Goal: Task Accomplishment & Management: Use online tool/utility

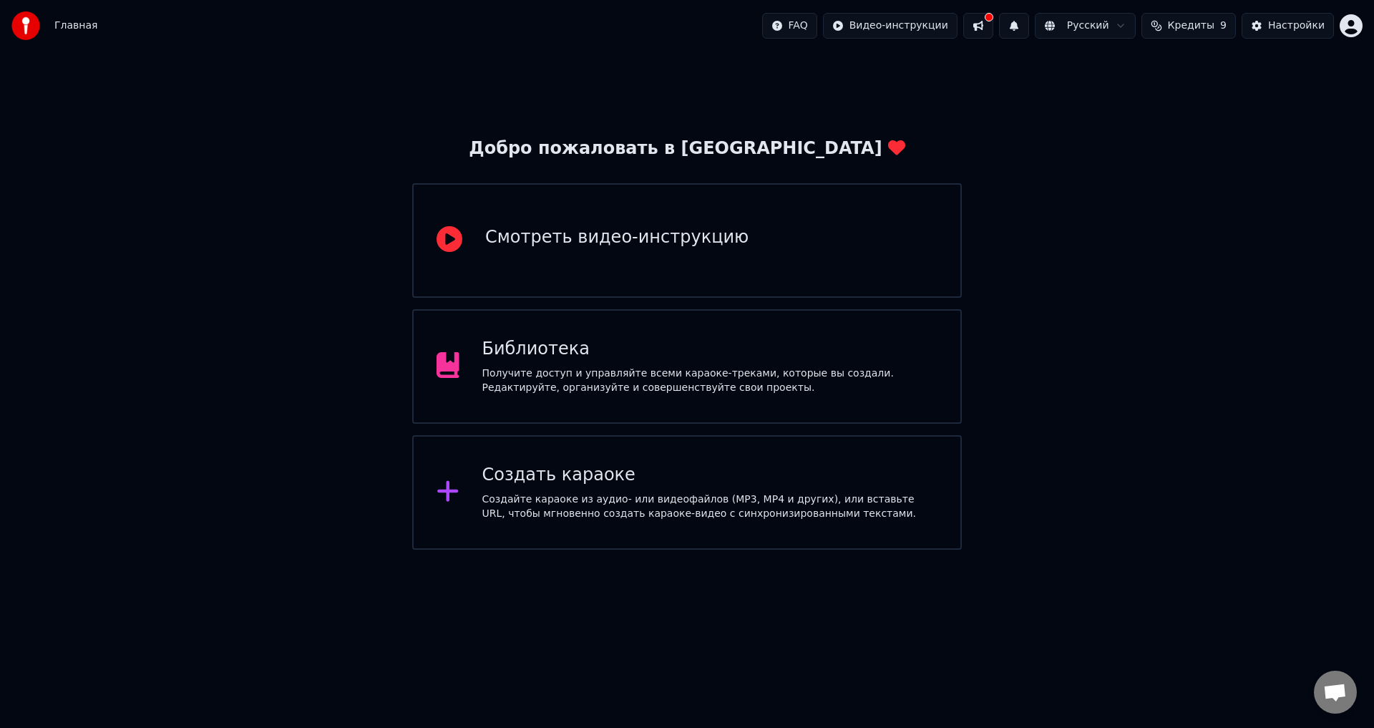
click at [648, 457] on div "Создать караоке Создайте караоке из аудио- или видеофайлов (MP3, MP4 и других),…" at bounding box center [686, 492] width 549 height 114
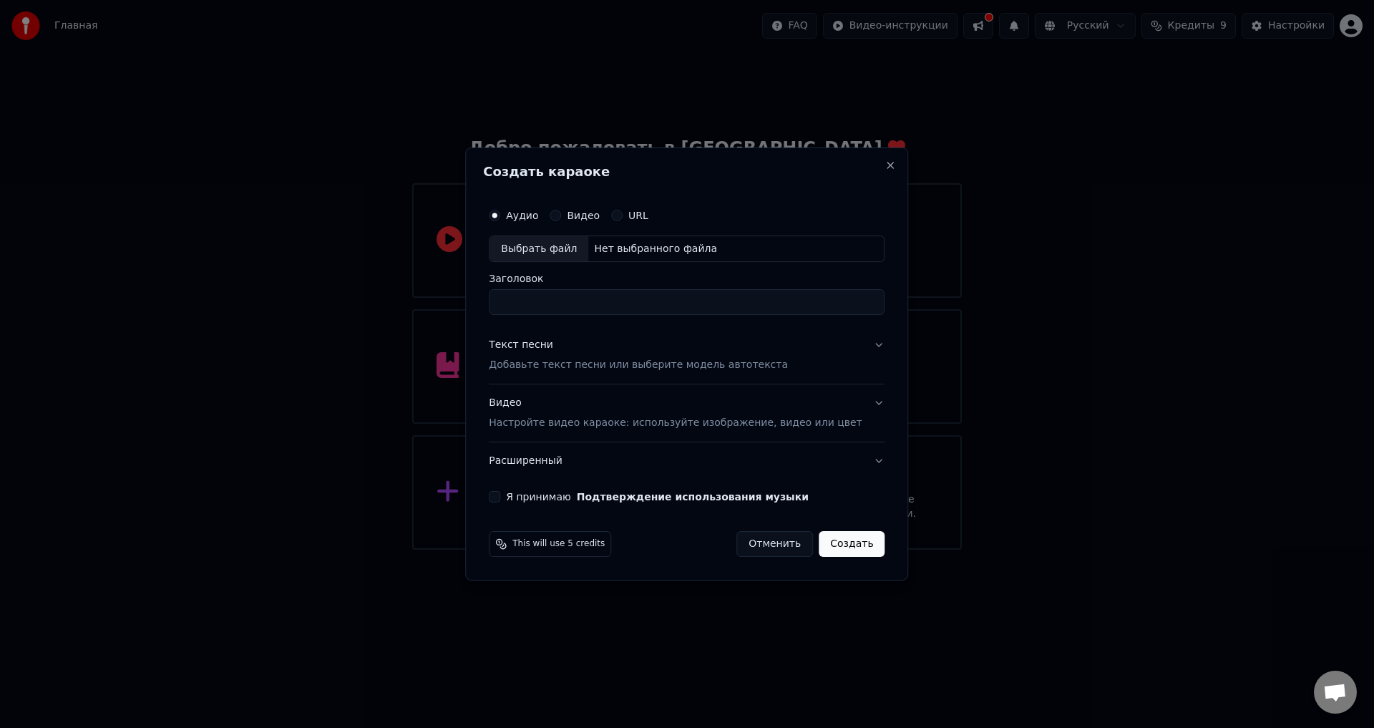
click at [554, 249] on div "Выбрать файл" at bounding box center [538, 249] width 99 height 26
click at [625, 299] on input "**********" at bounding box center [687, 303] width 396 height 26
type input "*"
type input "*********"
click at [865, 411] on div "Аудио Видео URL Выбрать файл C:\Users\[PERSON_NAME]\Downloads\videoplayback (3)…" at bounding box center [686, 351] width 407 height 313
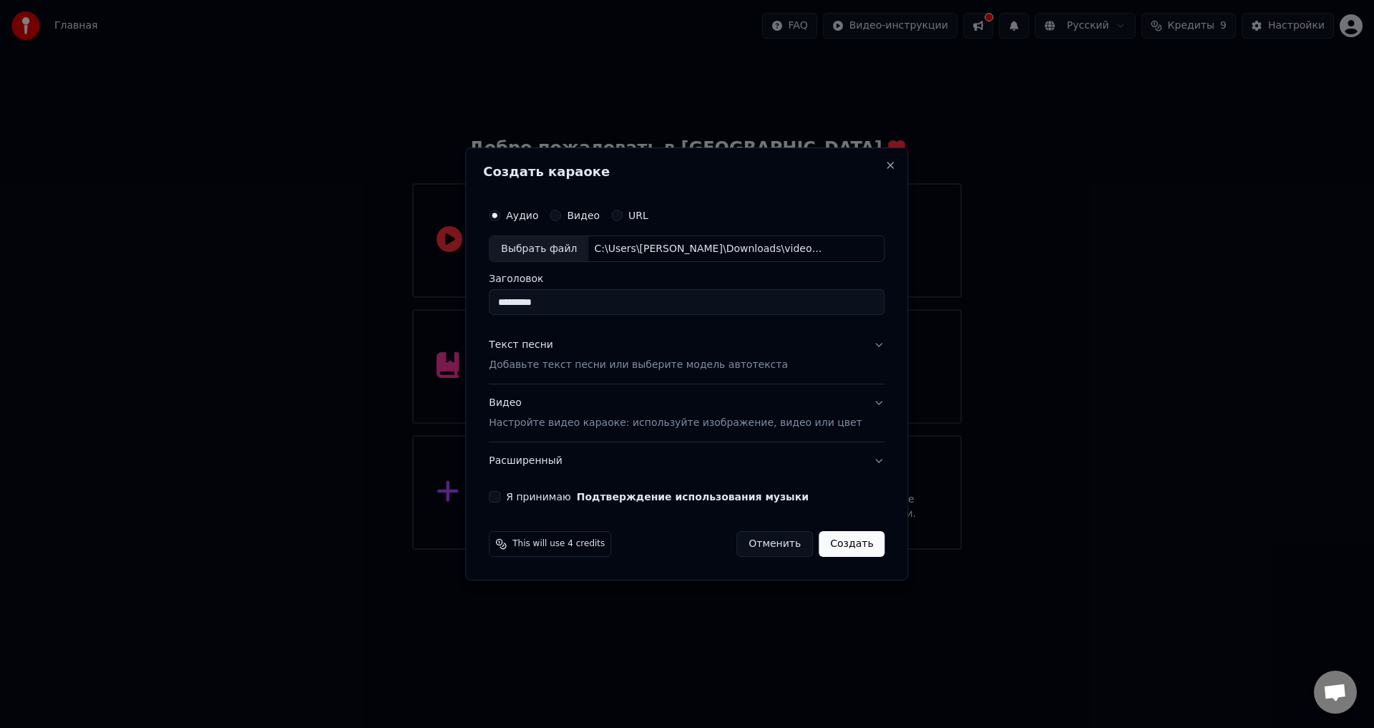
click at [861, 410] on button "Видео Настройте видео караоке: используйте изображение, видео или цвет" at bounding box center [687, 413] width 396 height 57
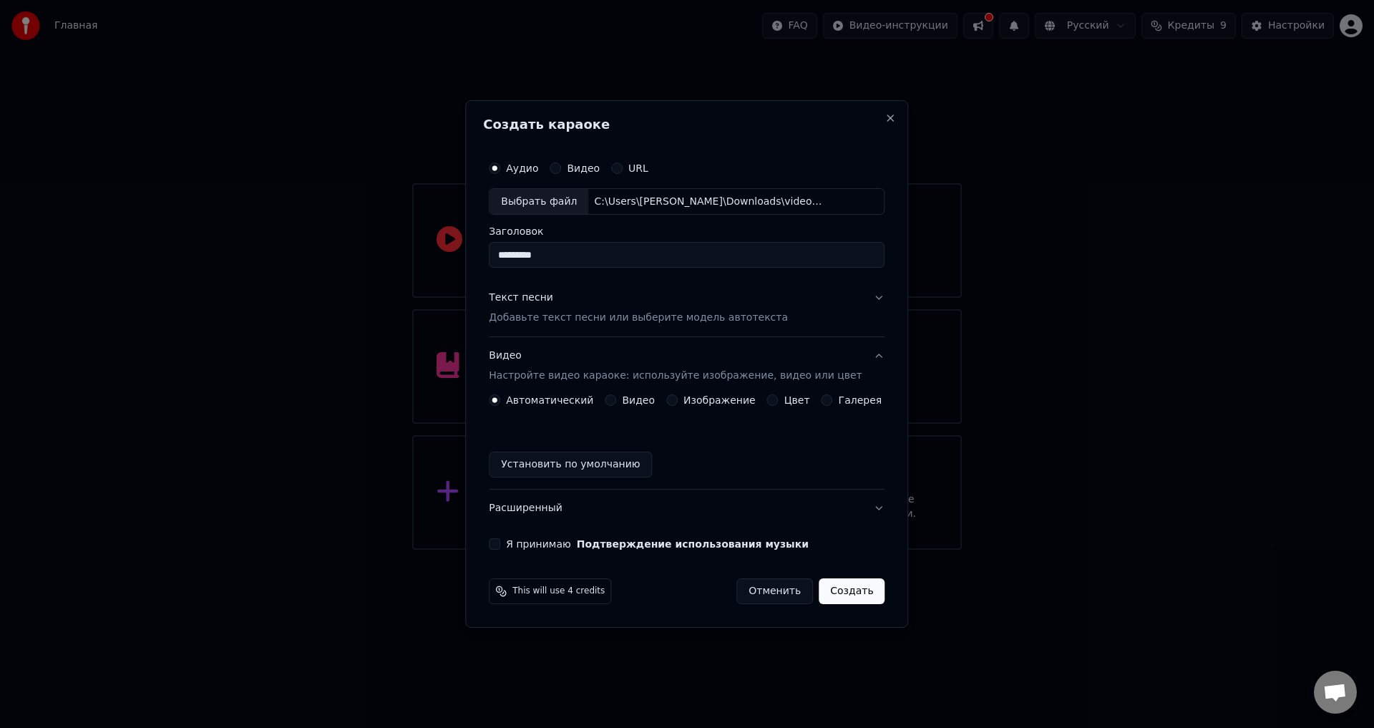
click at [647, 402] on label "Видео" at bounding box center [638, 400] width 33 height 10
click at [616, 402] on button "Видео" at bounding box center [610, 399] width 11 height 11
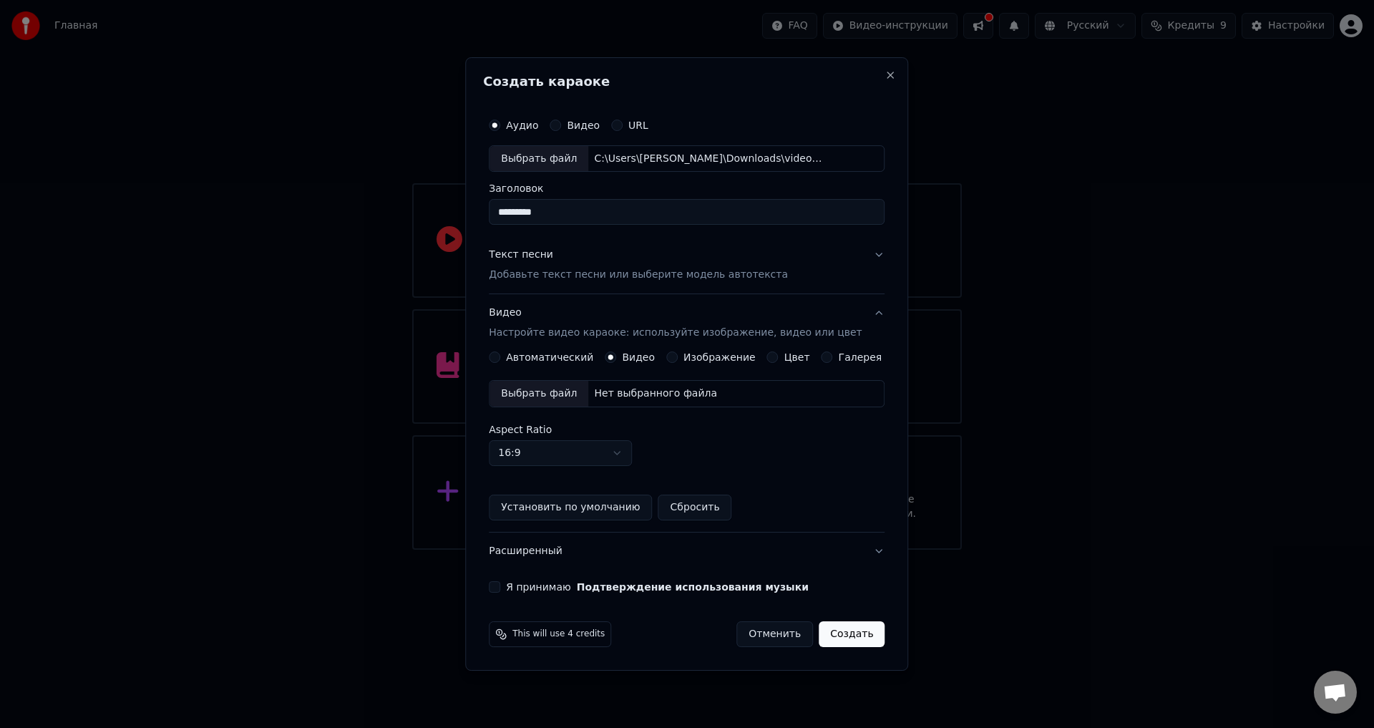
click at [520, 355] on div "Автоматический" at bounding box center [541, 356] width 104 height 11
click at [500, 359] on button "Автоматический" at bounding box center [494, 356] width 11 height 11
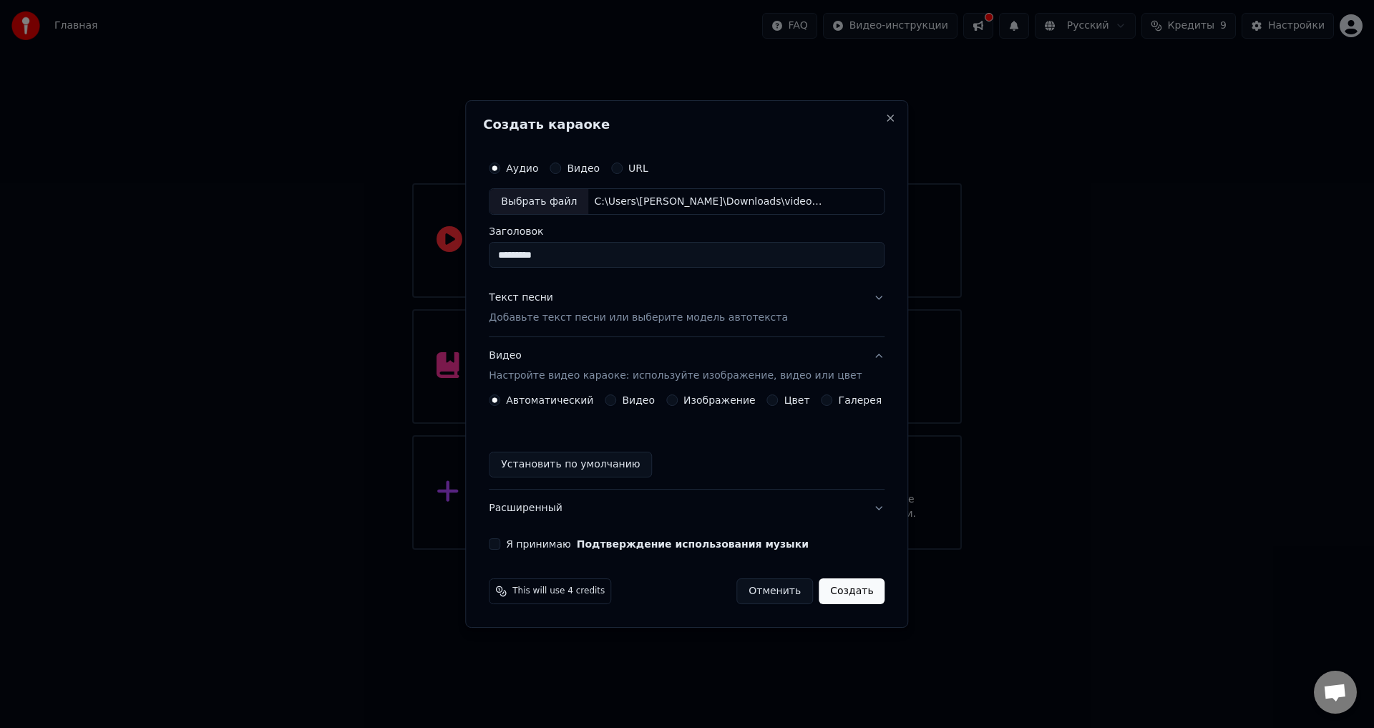
click at [676, 399] on button "Изображение" at bounding box center [671, 399] width 11 height 11
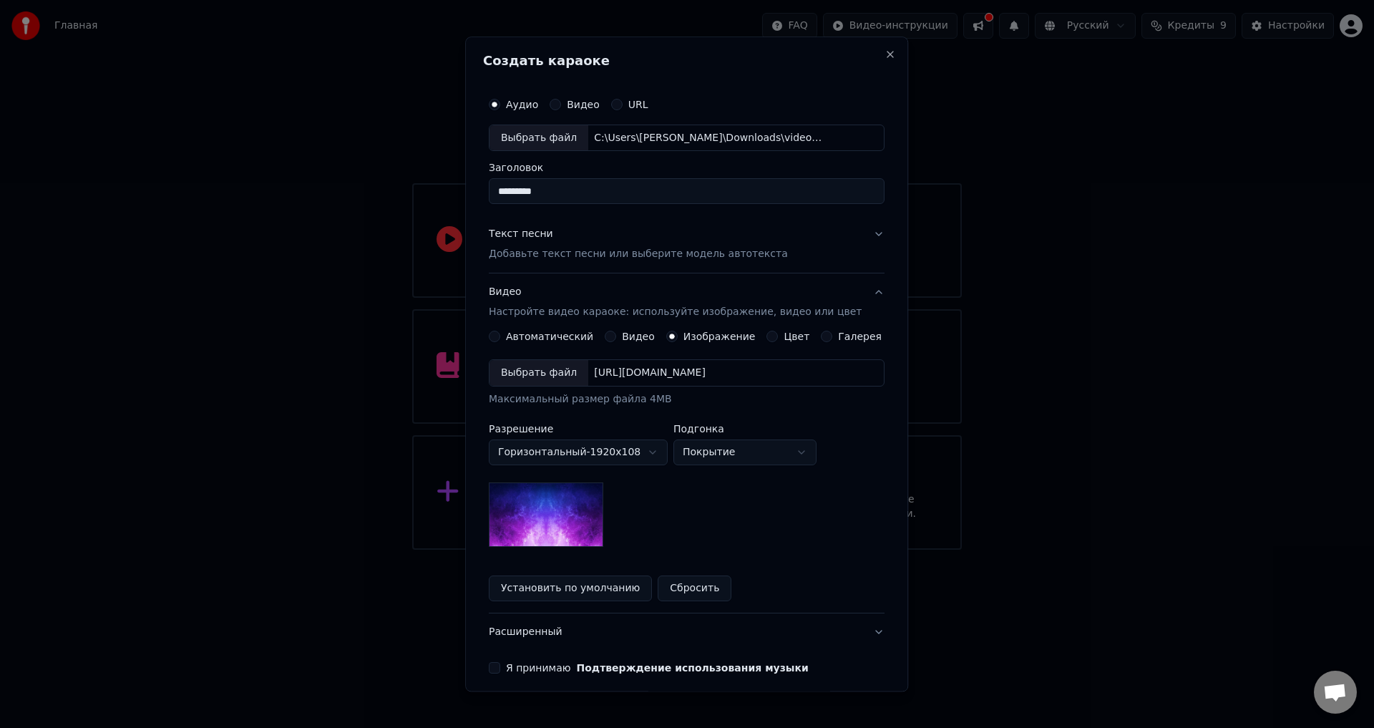
click at [500, 339] on button "Автоматический" at bounding box center [494, 336] width 11 height 11
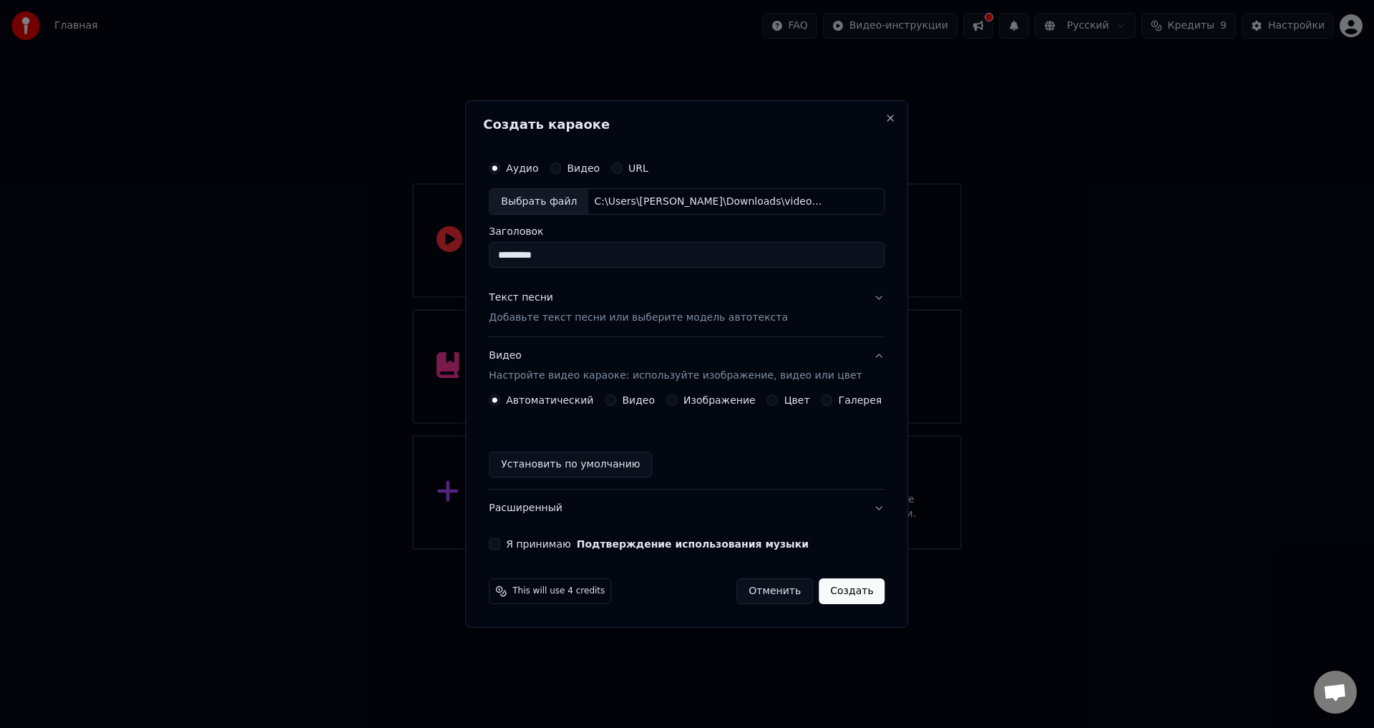
click at [771, 400] on button "Цвет" at bounding box center [772, 399] width 11 height 11
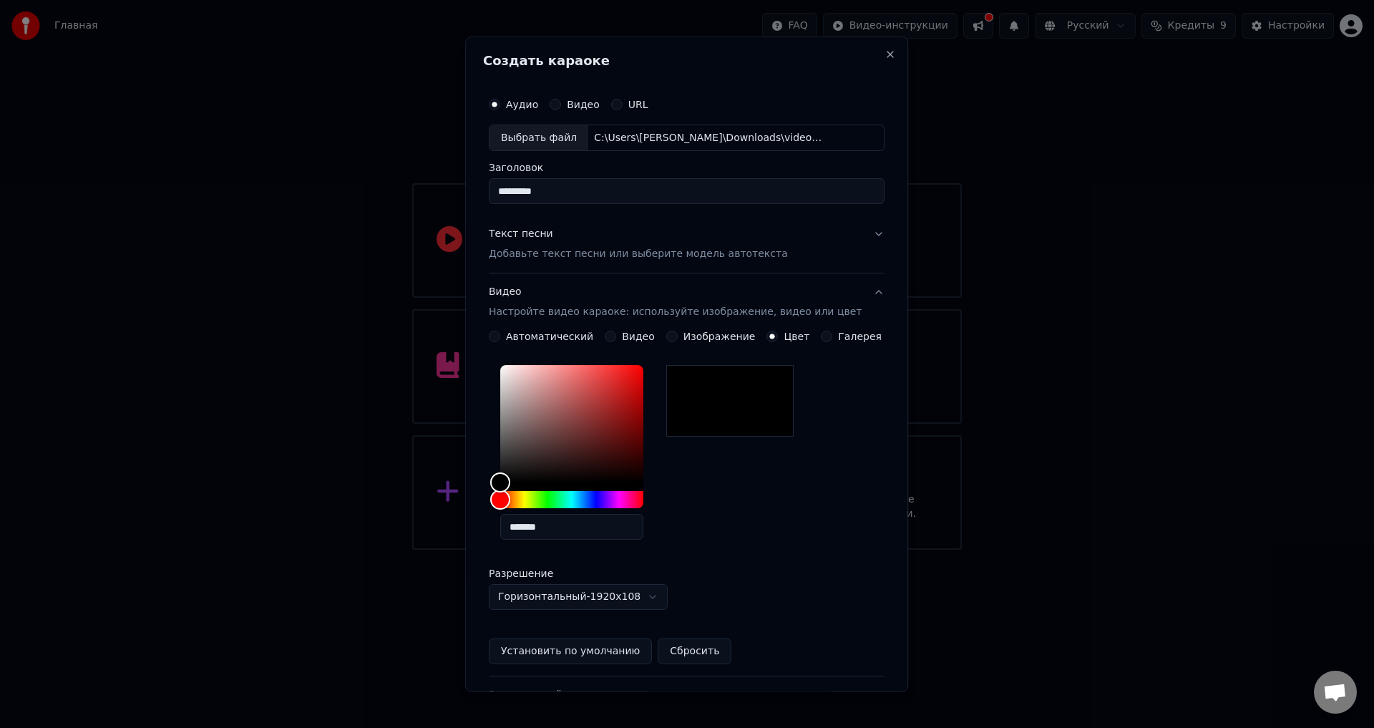
click at [768, 339] on button "Цвет" at bounding box center [772, 336] width 11 height 11
click at [821, 337] on button "Галерея" at bounding box center [826, 336] width 11 height 11
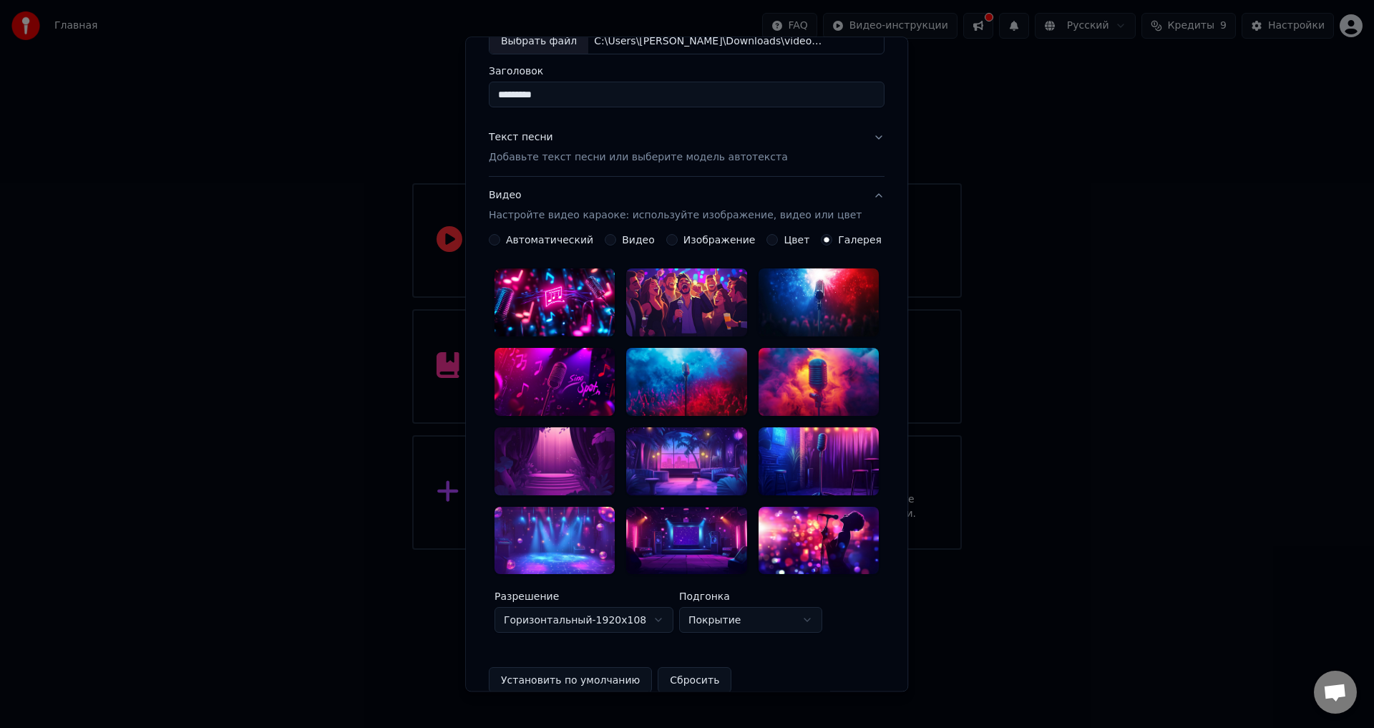
scroll to position [72, 0]
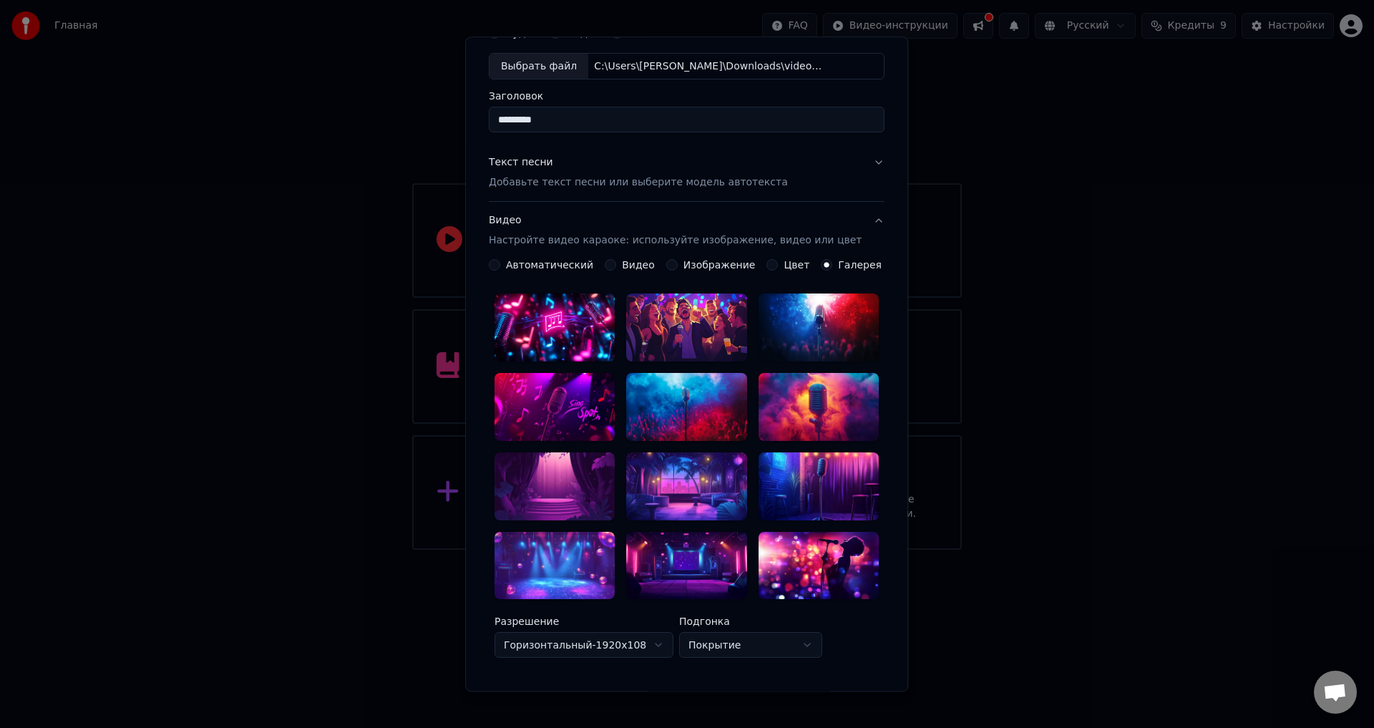
click at [619, 268] on div "Видео" at bounding box center [630, 265] width 50 height 11
click at [614, 265] on button "Видео" at bounding box center [610, 265] width 11 height 11
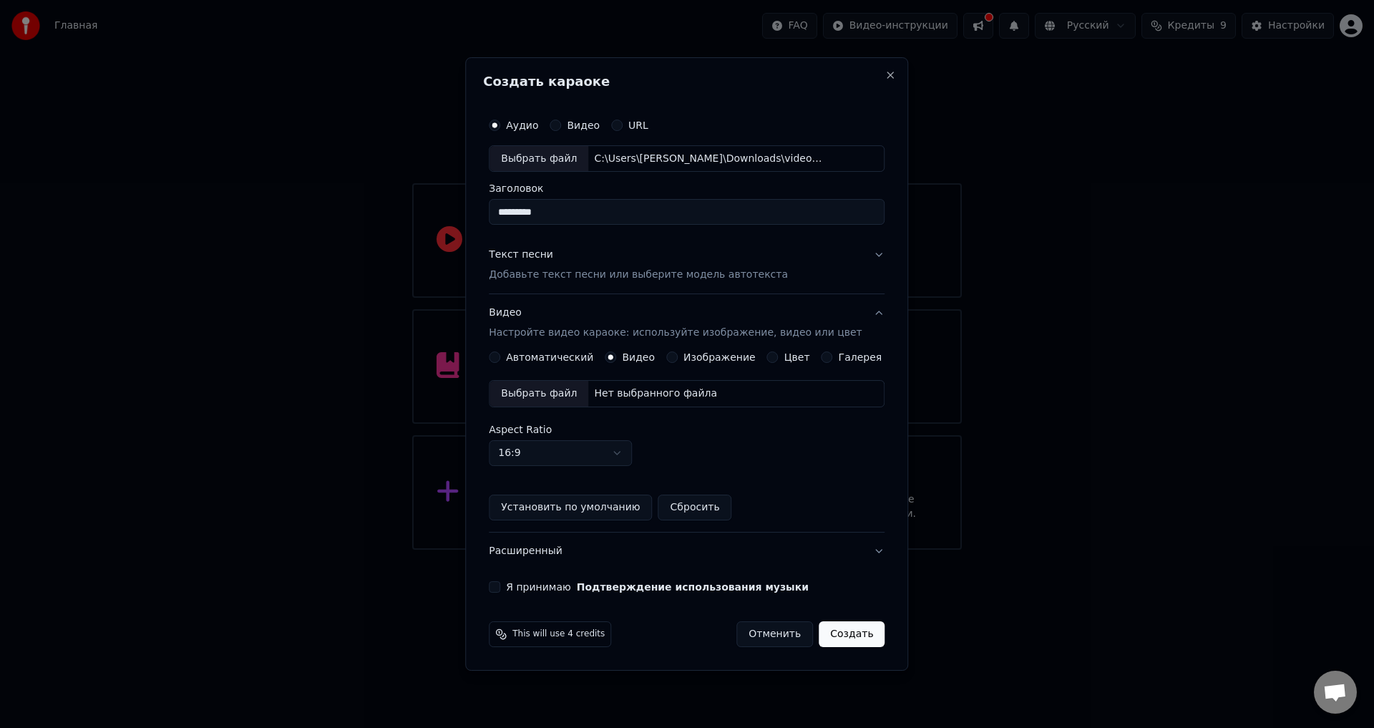
click at [589, 463] on body "Главная FAQ Видео-инструкции Русский Кредиты 9 Настройки Добро пожаловать в You…" at bounding box center [687, 274] width 1374 height 549
click at [595, 454] on body "Главная FAQ Видео-инструкции Русский Кредиты 9 Настройки Добро пожаловать в You…" at bounding box center [687, 274] width 1374 height 549
click at [611, 454] on body "Главная FAQ Видео-инструкции Русский Кредиты 9 Настройки Добро пожаловать в You…" at bounding box center [687, 274] width 1374 height 549
click at [500, 358] on button "Автоматический" at bounding box center [494, 356] width 11 height 11
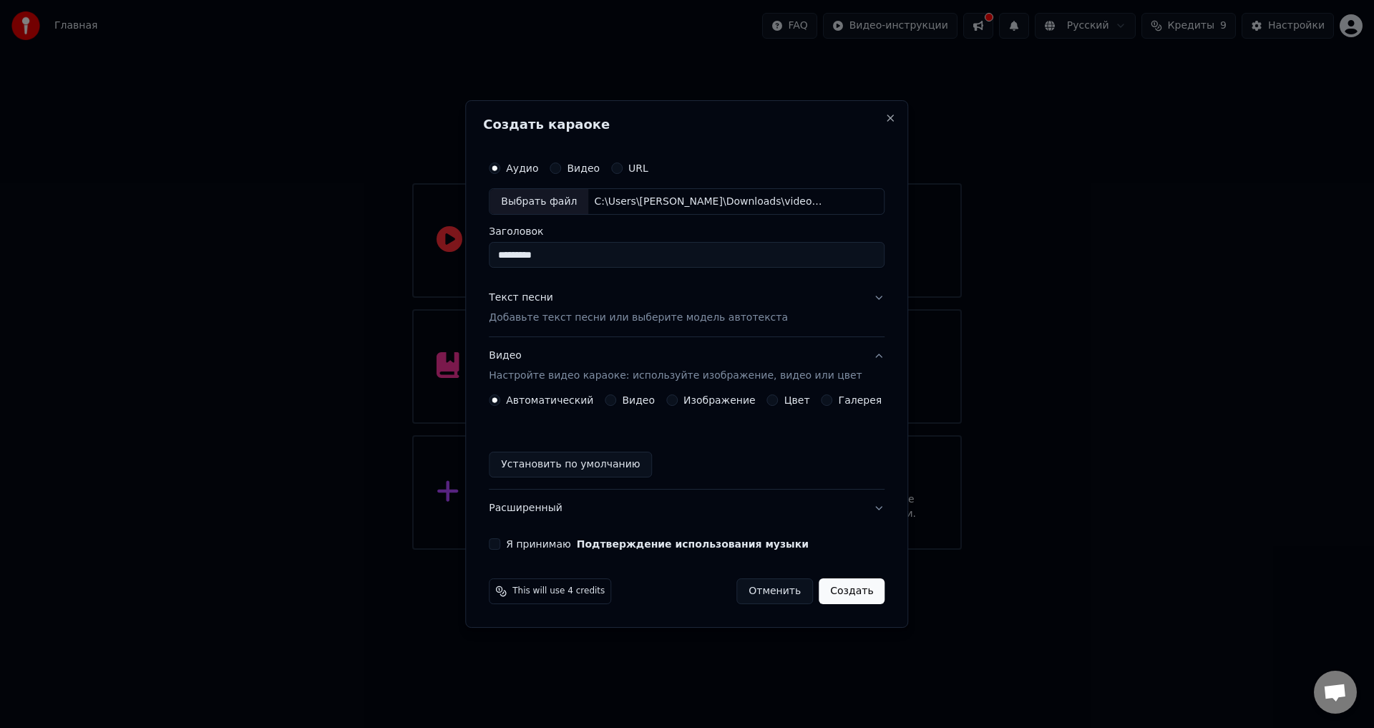
click at [875, 300] on div "Создать караоке Аудио Видео URL Выбрать файл C:\Users\[PERSON_NAME]\Downloads\v…" at bounding box center [686, 364] width 443 height 528
click at [866, 298] on button "Текст песни Добавьте текст песни или выберите модель автотекста" at bounding box center [687, 308] width 396 height 57
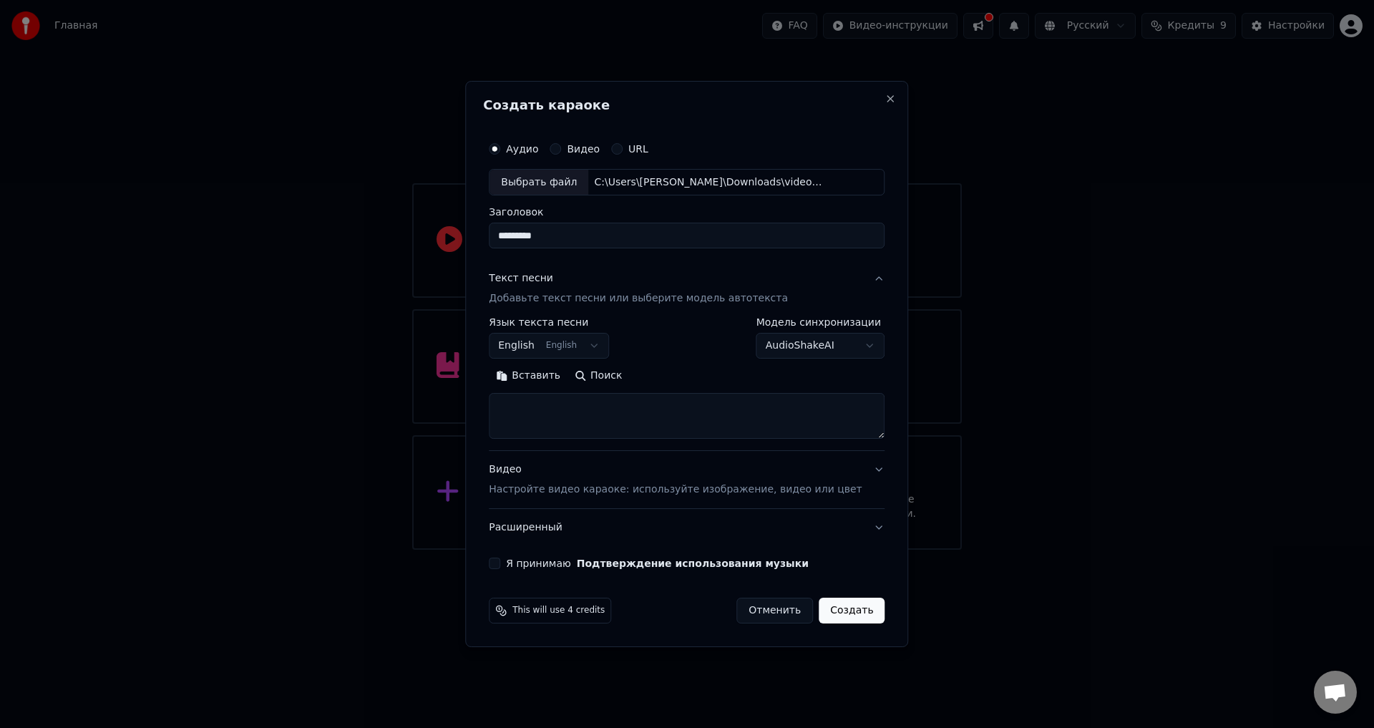
click at [812, 346] on body "**********" at bounding box center [687, 274] width 1374 height 549
click at [617, 401] on textarea at bounding box center [687, 417] width 396 height 46
paste textarea "**********"
type textarea "**********"
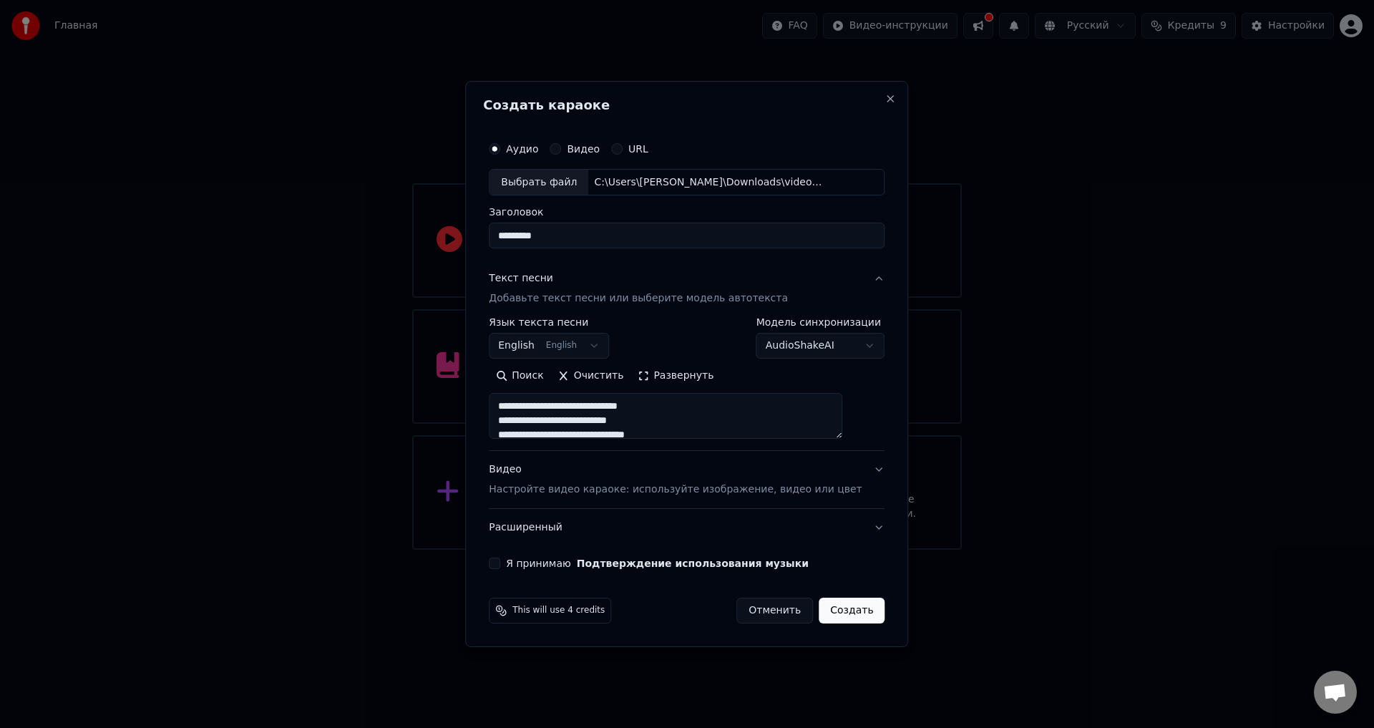
click at [669, 340] on div "**********" at bounding box center [687, 338] width 396 height 41
click at [632, 230] on input "*********" at bounding box center [687, 236] width 396 height 26
click at [598, 342] on button "English English" at bounding box center [549, 346] width 120 height 26
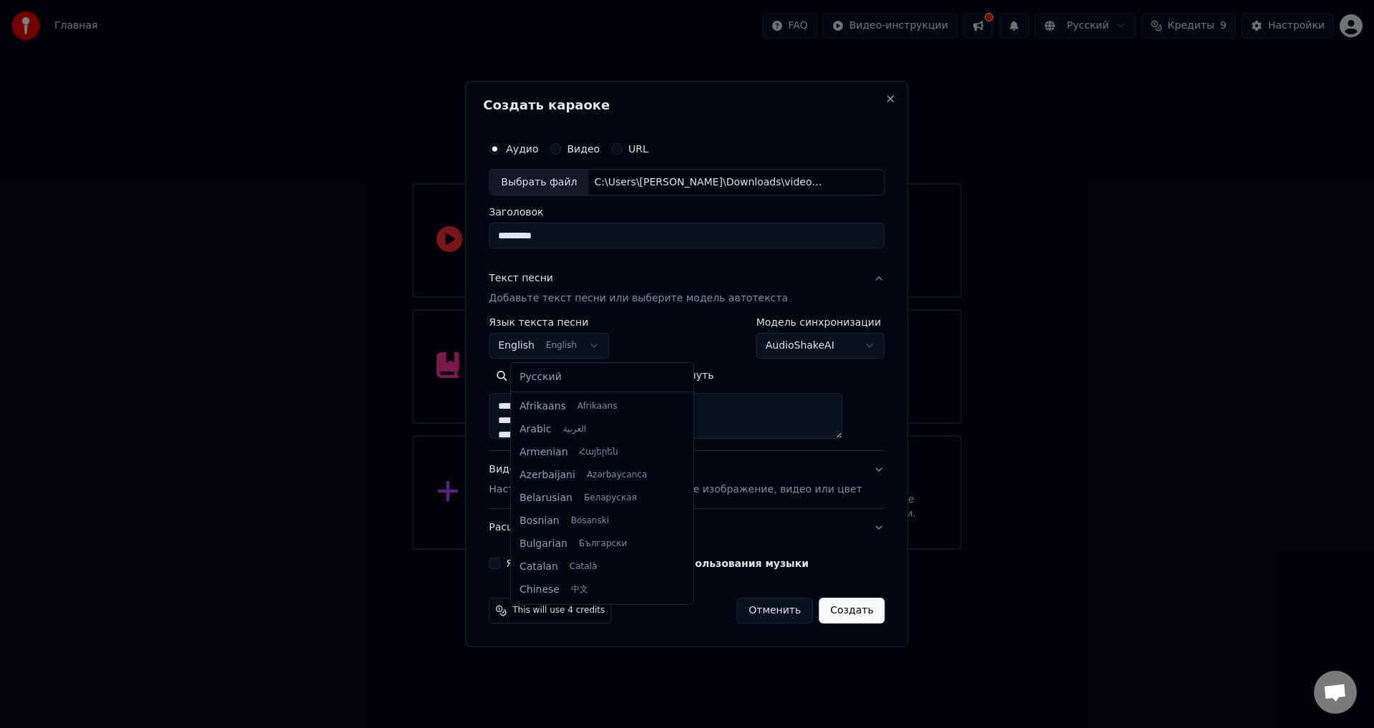
scroll to position [114, 0]
select select "**"
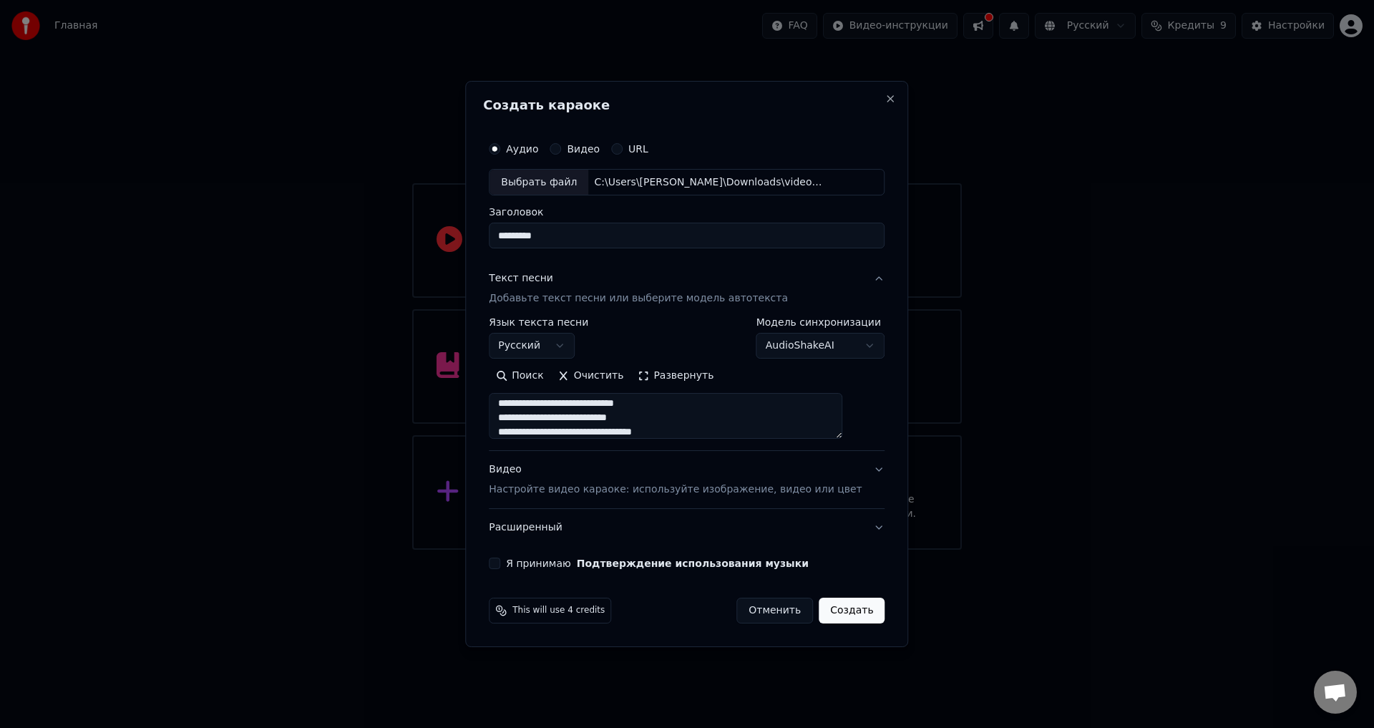
scroll to position [0, 0]
drag, startPoint x: 747, startPoint y: 429, endPoint x: 362, endPoint y: 388, distance: 387.2
click at [362, 388] on body "**********" at bounding box center [687, 274] width 1374 height 549
drag, startPoint x: 715, startPoint y: 421, endPoint x: 342, endPoint y: 421, distance: 372.8
click at [342, 421] on body "**********" at bounding box center [687, 274] width 1374 height 549
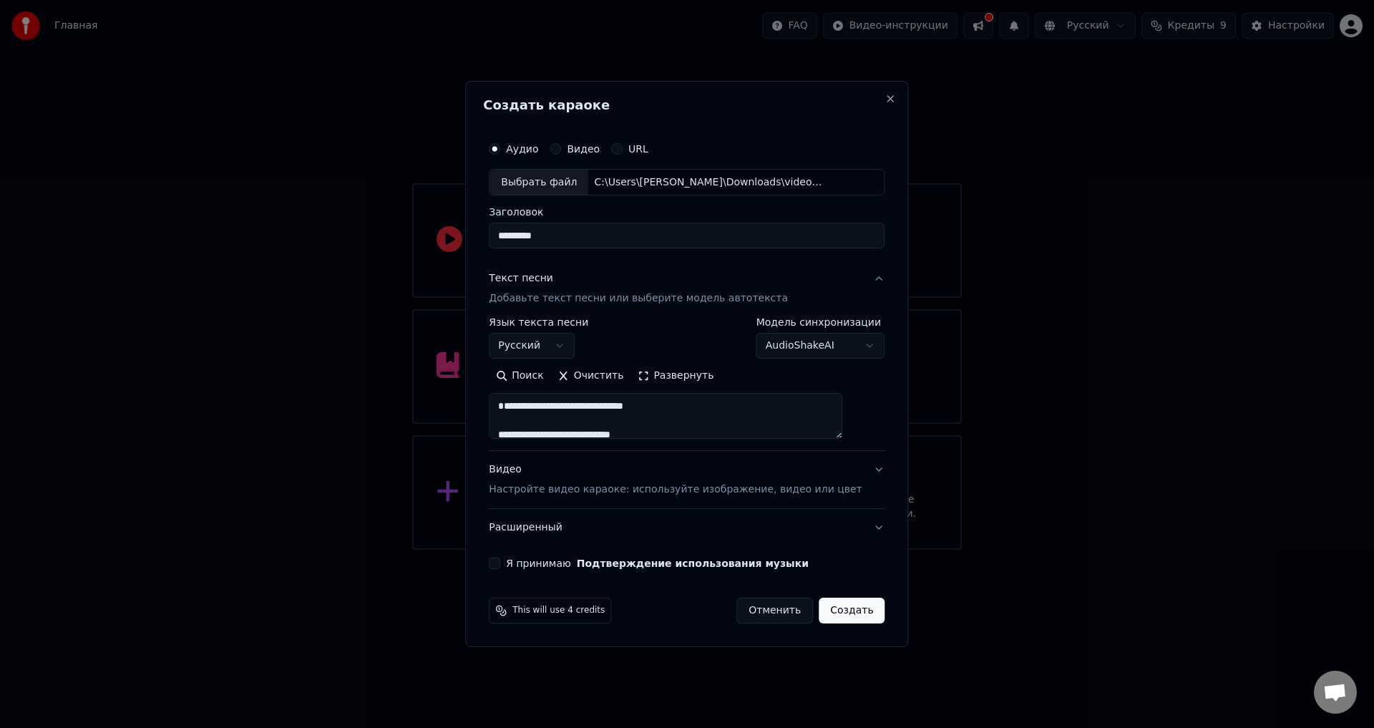
type textarea "**********"
drag, startPoint x: 693, startPoint y: 428, endPoint x: 142, endPoint y: 351, distance: 555.6
click at [142, 351] on body "**********" at bounding box center [687, 274] width 1374 height 549
click at [859, 347] on button "AudioShakeAI" at bounding box center [820, 346] width 129 height 26
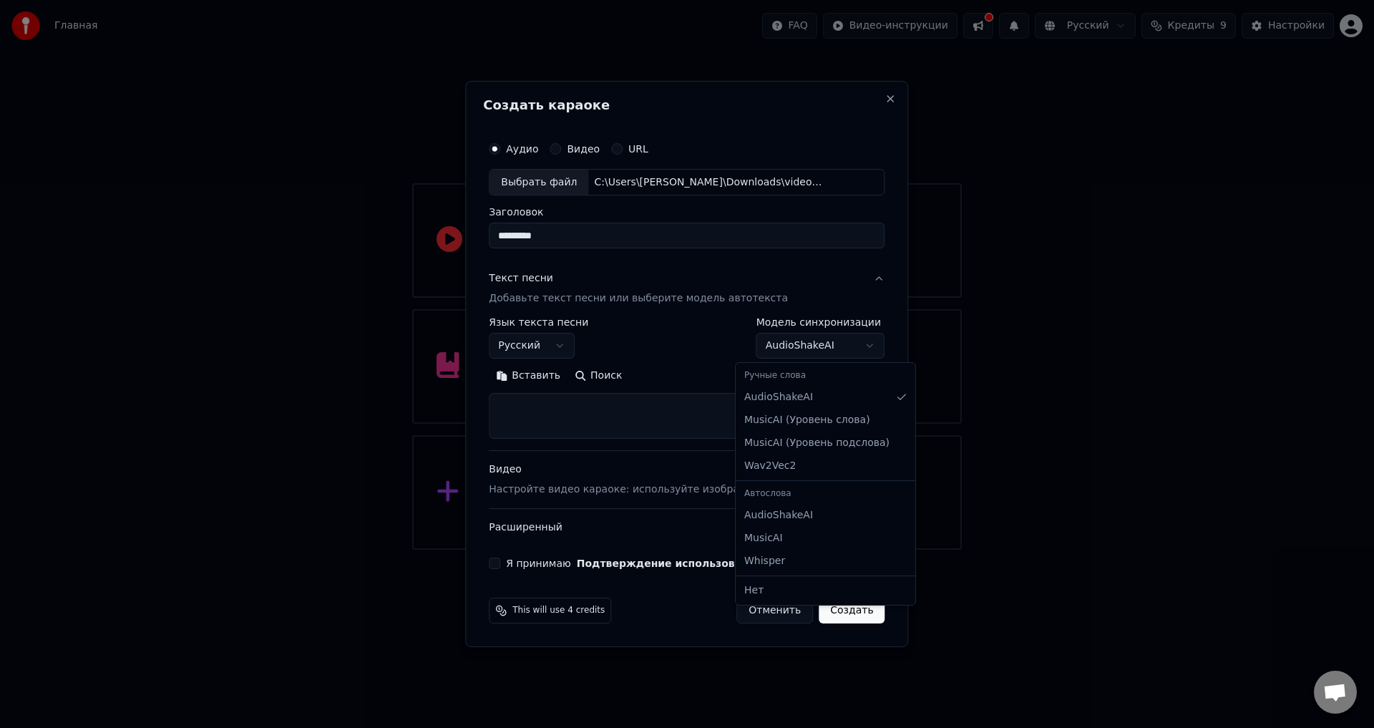
select select "**********"
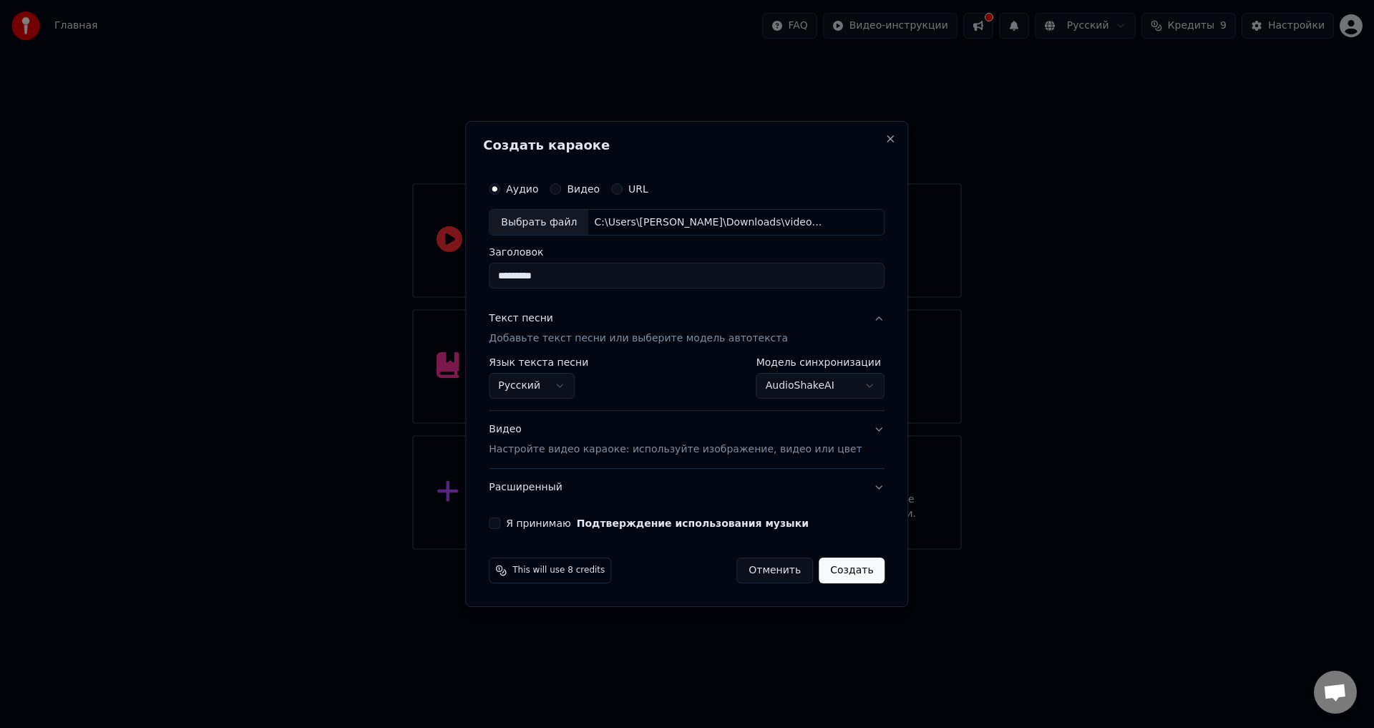
click at [561, 192] on button "Видео" at bounding box center [554, 188] width 11 height 11
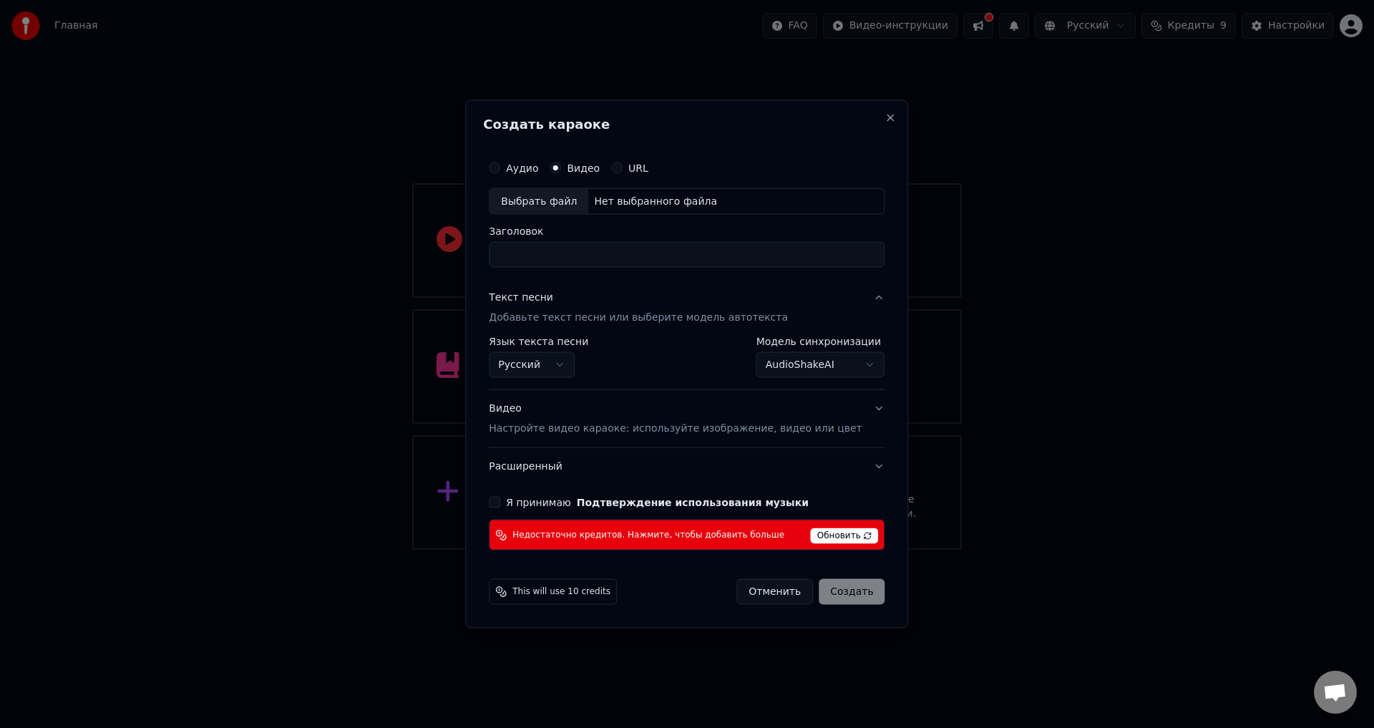
click at [522, 167] on div "Аудио" at bounding box center [513, 167] width 49 height 11
click at [500, 167] on button "Аудио" at bounding box center [494, 167] width 11 height 11
click at [543, 205] on div "Выбрать файл" at bounding box center [538, 201] width 99 height 26
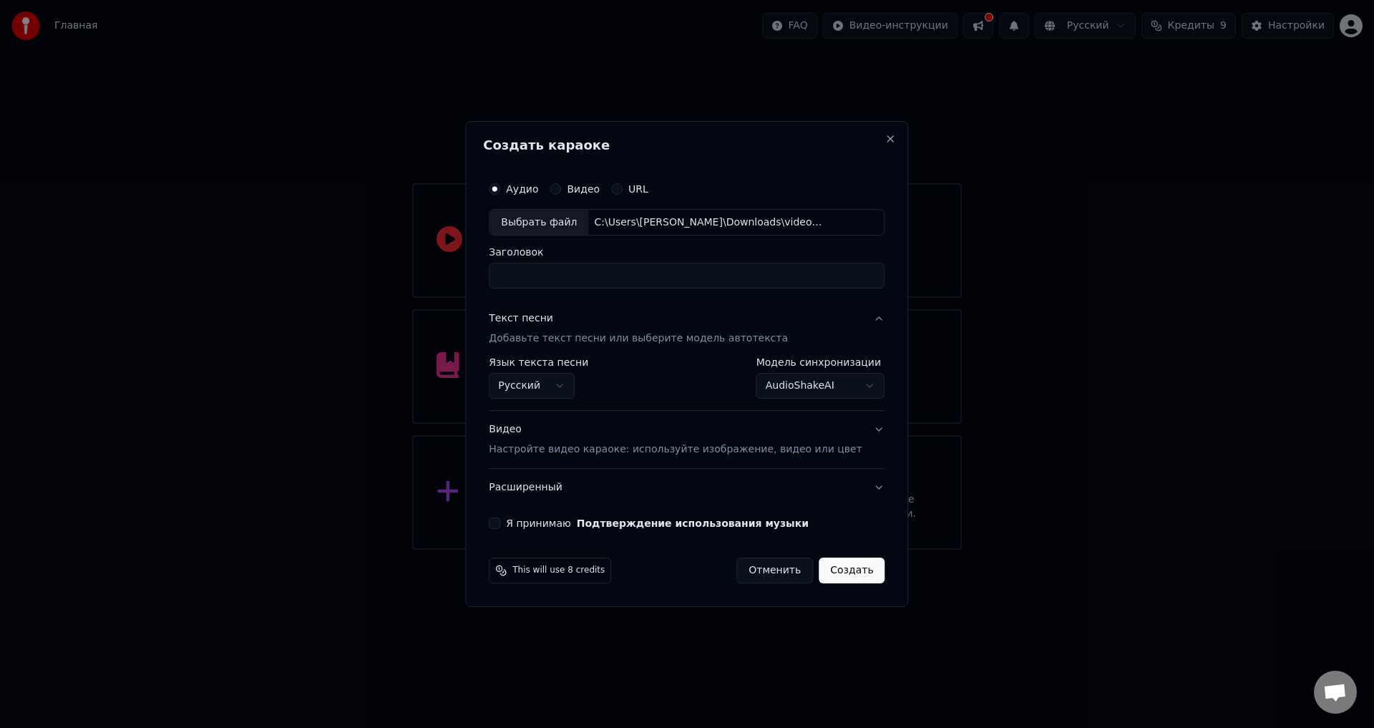
type input "**********"
click at [776, 376] on button "AudioShakeAI" at bounding box center [820, 386] width 129 height 26
click at [776, 372] on body "**********" at bounding box center [687, 274] width 1374 height 549
drag, startPoint x: 608, startPoint y: 273, endPoint x: 326, endPoint y: 283, distance: 282.1
click at [326, 283] on body "**********" at bounding box center [687, 274] width 1374 height 549
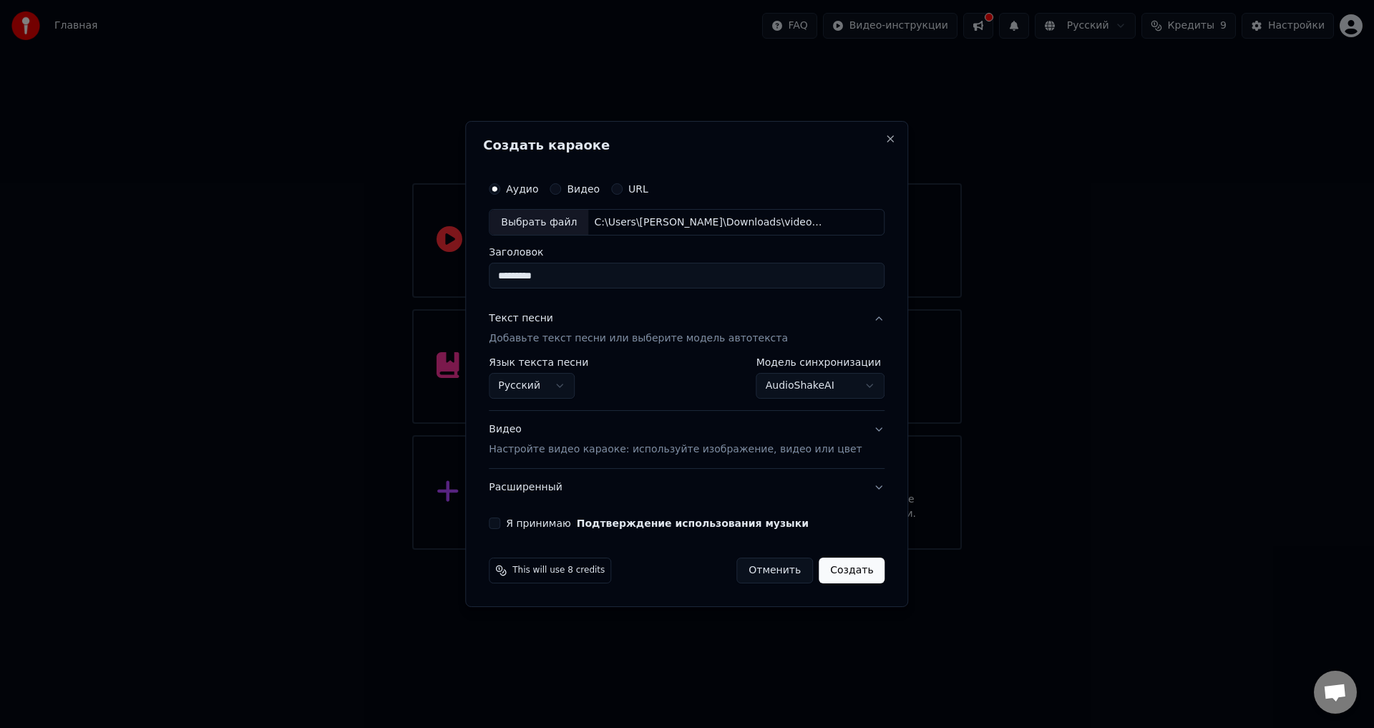
type input "*********"
click at [500, 527] on button "Я принимаю Подтверждение использования музыки" at bounding box center [494, 522] width 11 height 11
click at [819, 567] on button "Создать" at bounding box center [852, 570] width 66 height 26
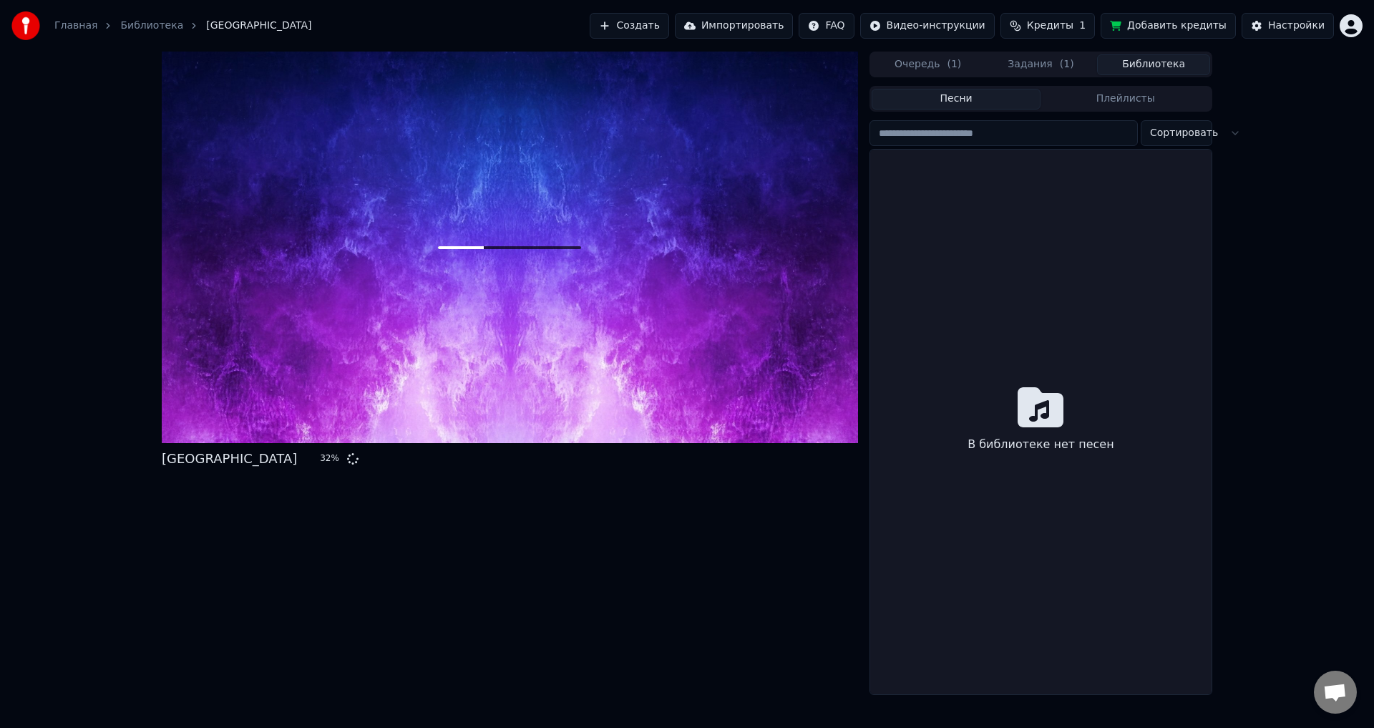
click at [1133, 73] on button "Библиотека" at bounding box center [1153, 64] width 113 height 21
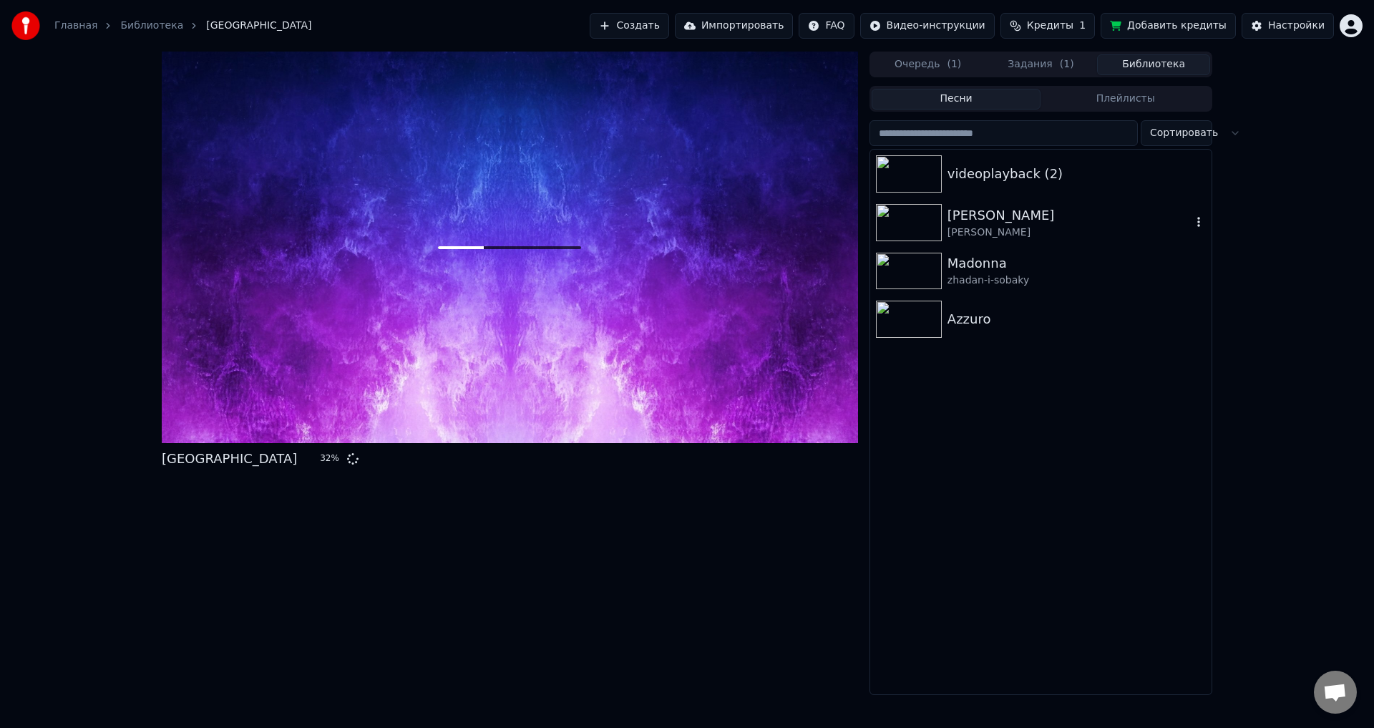
click at [906, 218] on img at bounding box center [909, 222] width 66 height 37
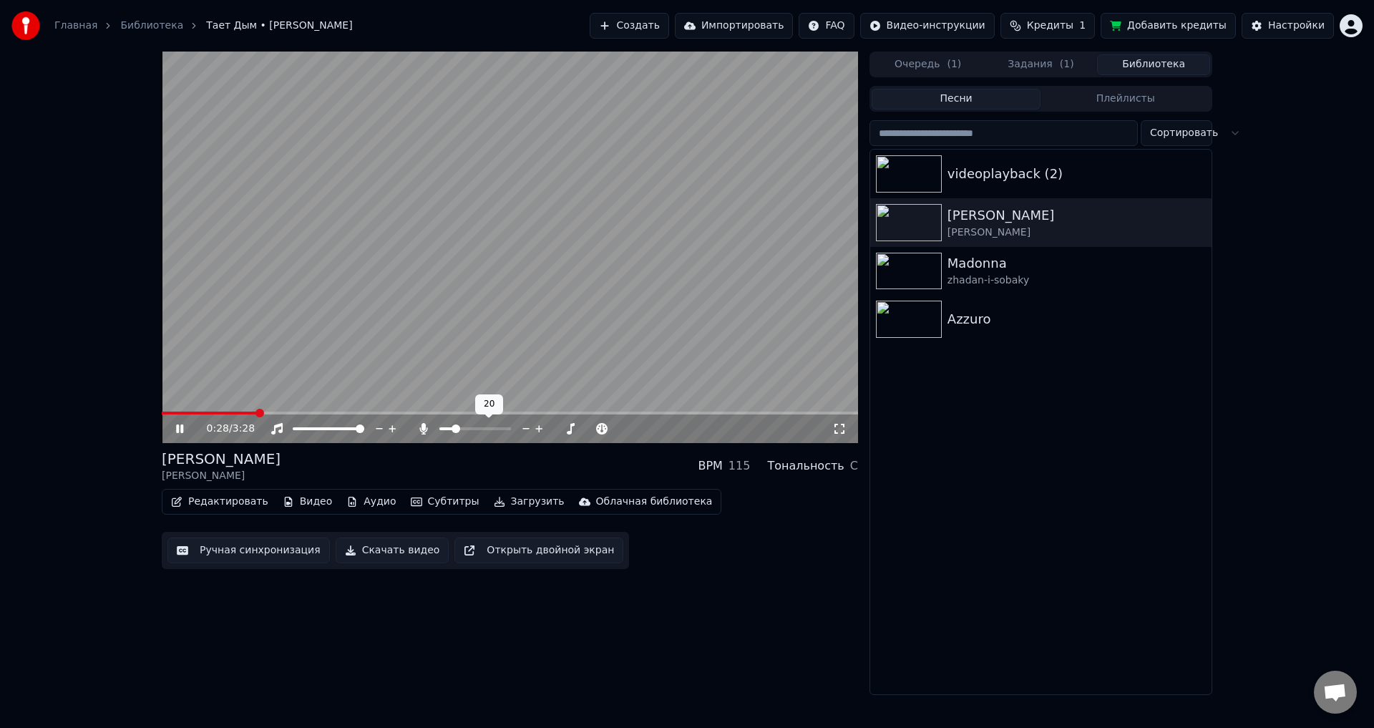
click at [460, 429] on span at bounding box center [455, 428] width 9 height 9
click at [174, 429] on icon at bounding box center [190, 428] width 34 height 11
click at [186, 427] on icon at bounding box center [190, 428] width 34 height 11
click at [510, 424] on span at bounding box center [506, 428] width 9 height 9
drag, startPoint x: 497, startPoint y: 429, endPoint x: 424, endPoint y: 434, distance: 72.4
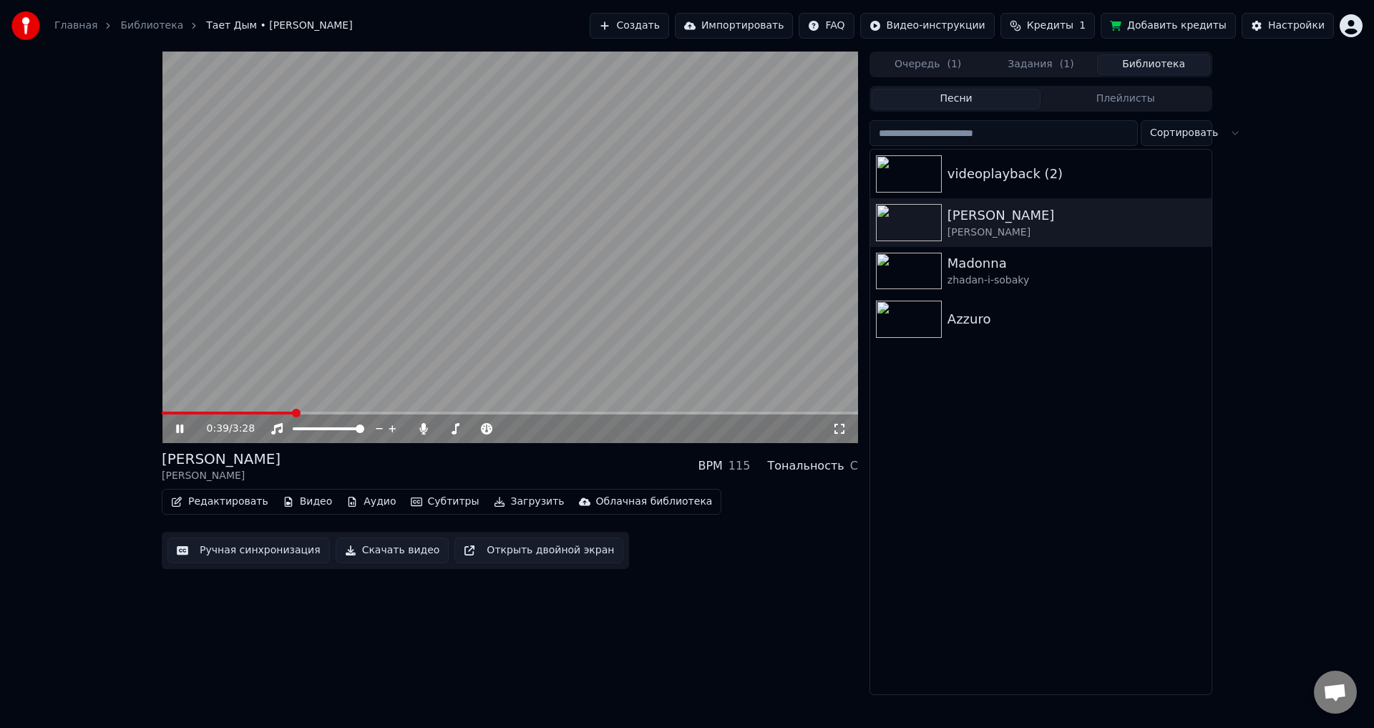
click at [424, 434] on div "0:39 / 3:28" at bounding box center [519, 428] width 625 height 14
click at [180, 427] on icon at bounding box center [190, 428] width 34 height 11
click at [439, 433] on span at bounding box center [443, 428] width 9 height 9
click at [507, 432] on span at bounding box center [506, 428] width 9 height 9
click at [172, 429] on div "0:42 / 3:28" at bounding box center [509, 428] width 685 height 14
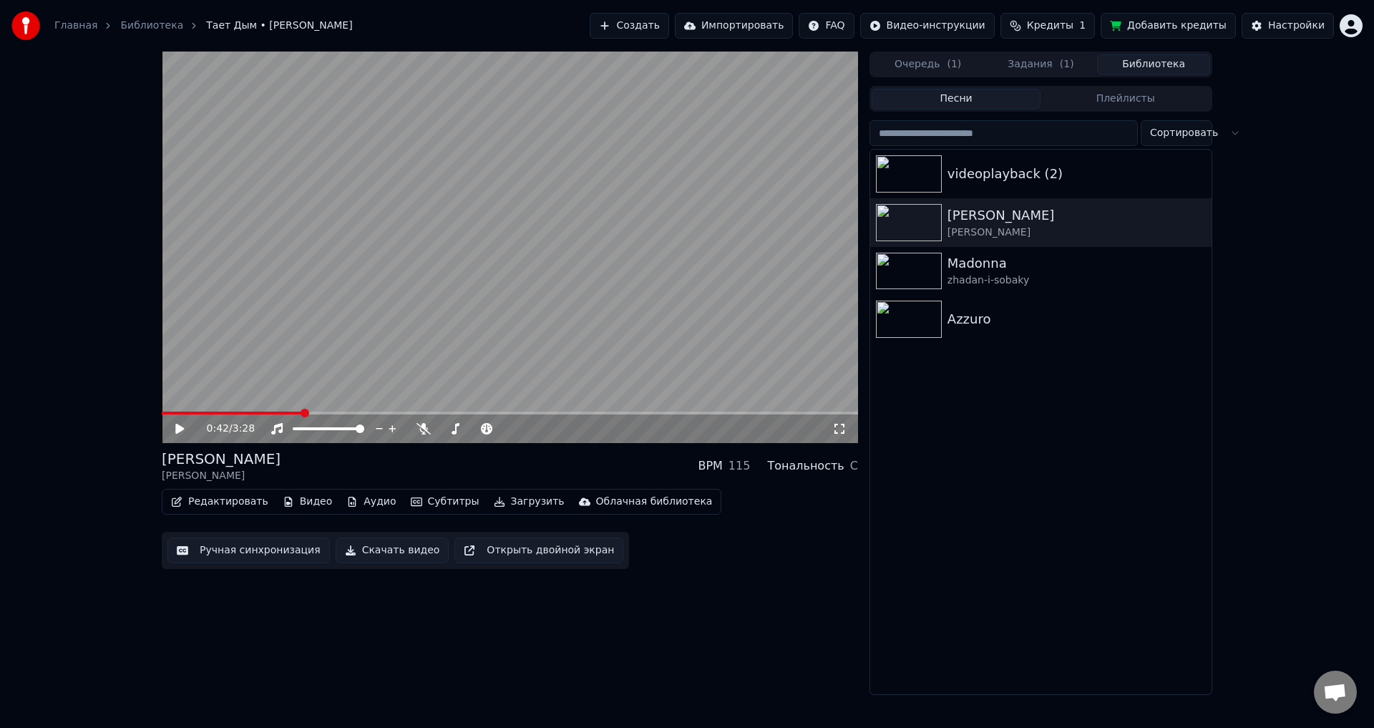
click at [175, 428] on icon at bounding box center [190, 428] width 34 height 11
click at [542, 432] on span at bounding box center [538, 428] width 9 height 9
click at [508, 433] on span at bounding box center [506, 428] width 9 height 9
click at [179, 432] on icon at bounding box center [179, 428] width 7 height 9
click at [919, 174] on img at bounding box center [909, 173] width 66 height 37
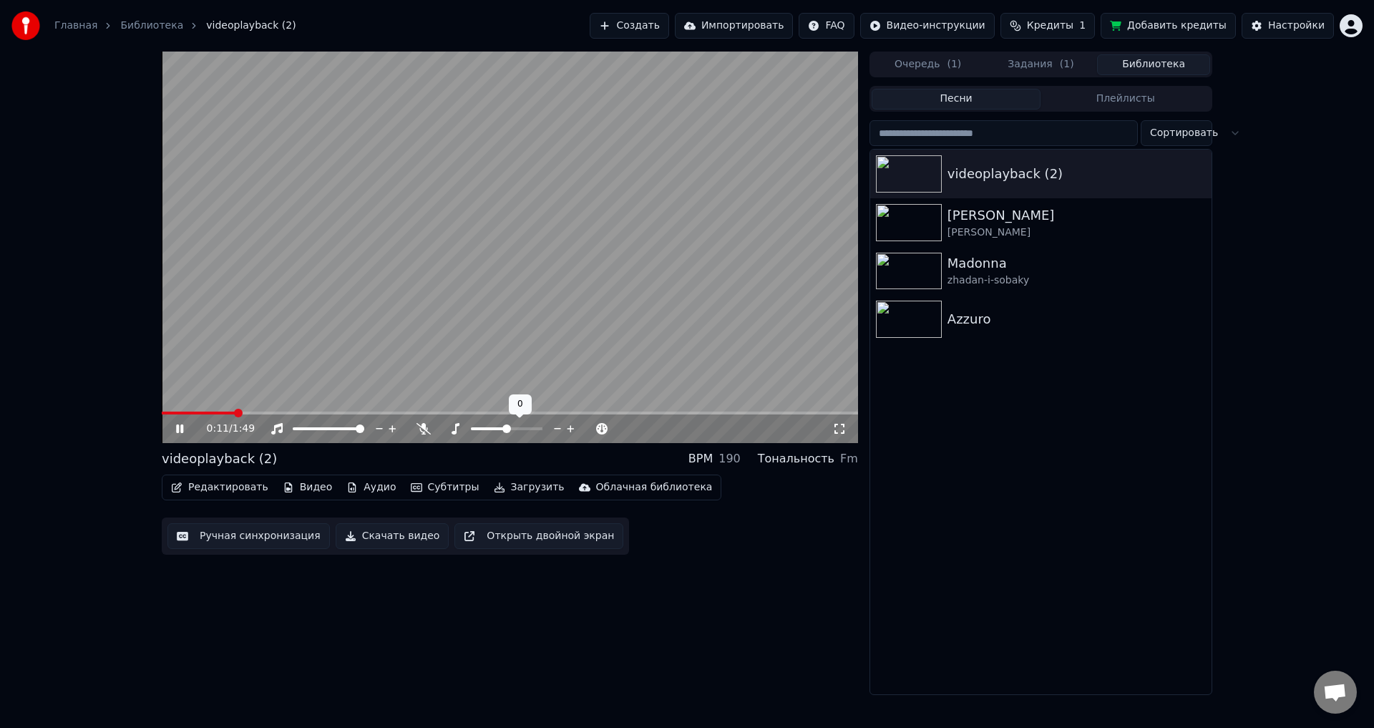
click at [509, 431] on span at bounding box center [506, 428] width 9 height 9
click at [162, 414] on span at bounding box center [166, 413] width 9 height 9
click at [174, 433] on icon at bounding box center [190, 428] width 34 height 11
click at [926, 64] on button "Очередь ( 1 )" at bounding box center [927, 64] width 113 height 21
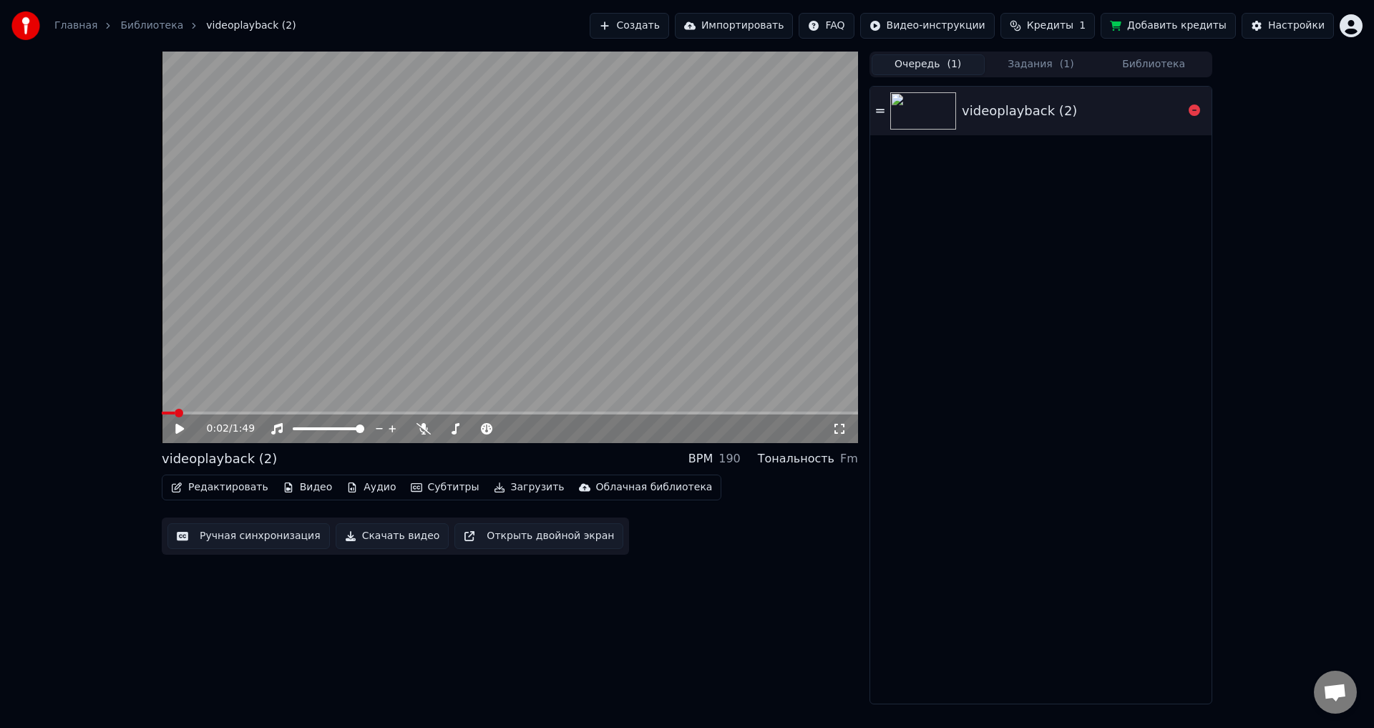
click at [980, 107] on div "videoplayback (2)" at bounding box center [1019, 111] width 115 height 20
click at [179, 434] on icon at bounding box center [190, 428] width 34 height 11
click at [1050, 65] on button "Задания ( 1 )" at bounding box center [1041, 64] width 113 height 21
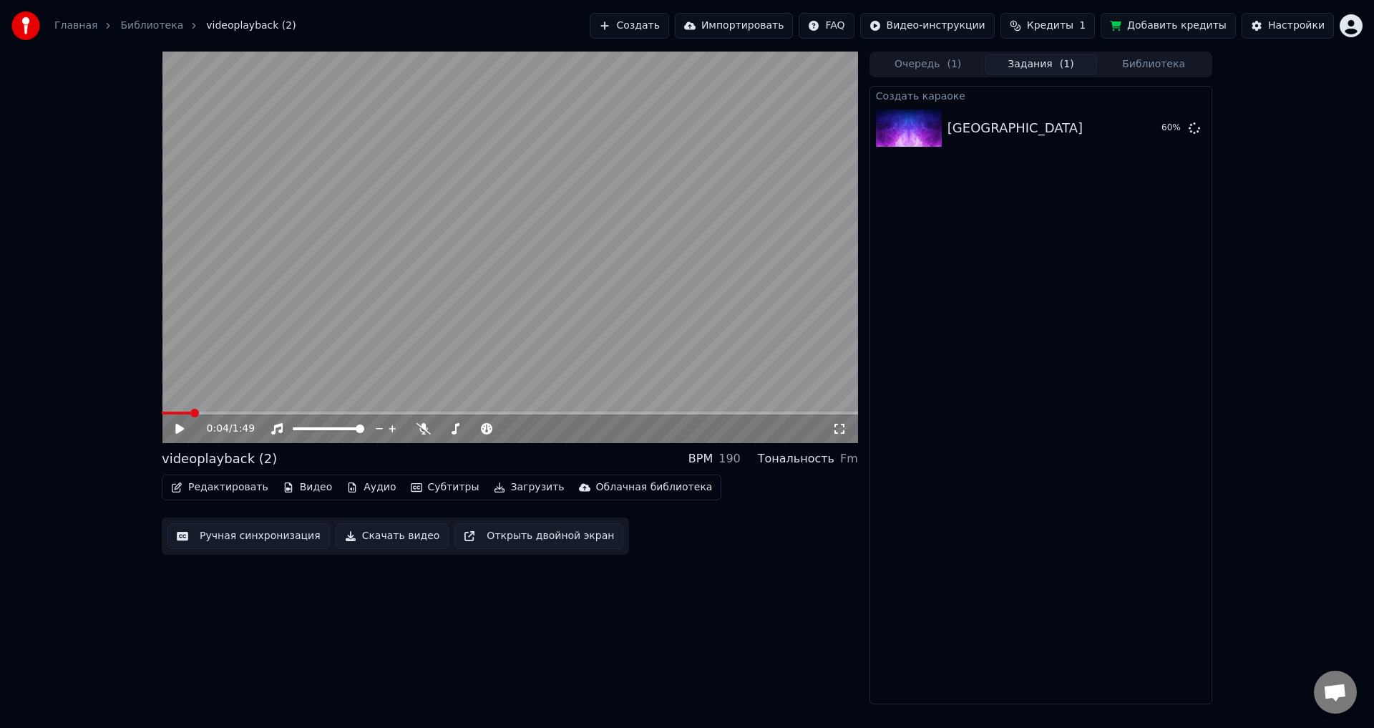
click at [906, 69] on button "Очередь ( 1 )" at bounding box center [927, 64] width 113 height 21
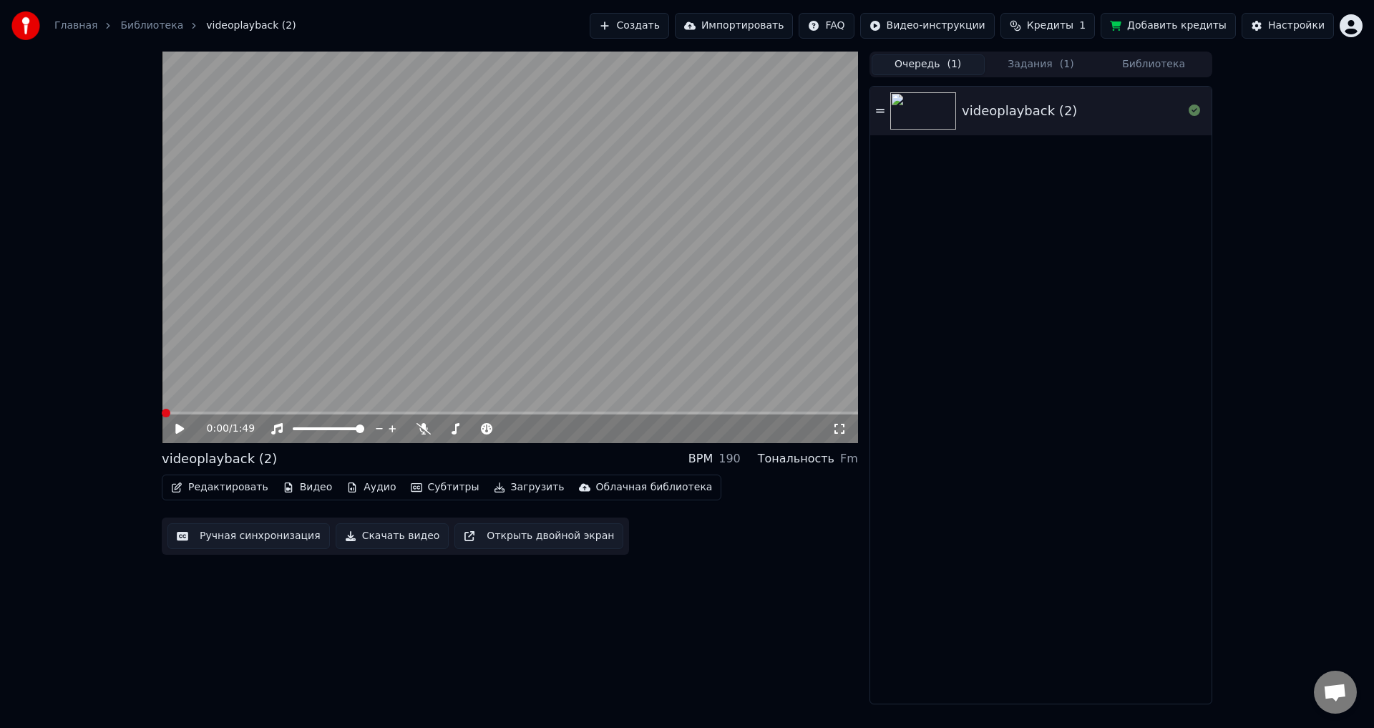
click at [162, 417] on span at bounding box center [166, 413] width 9 height 9
click at [179, 424] on icon at bounding box center [190, 428] width 34 height 11
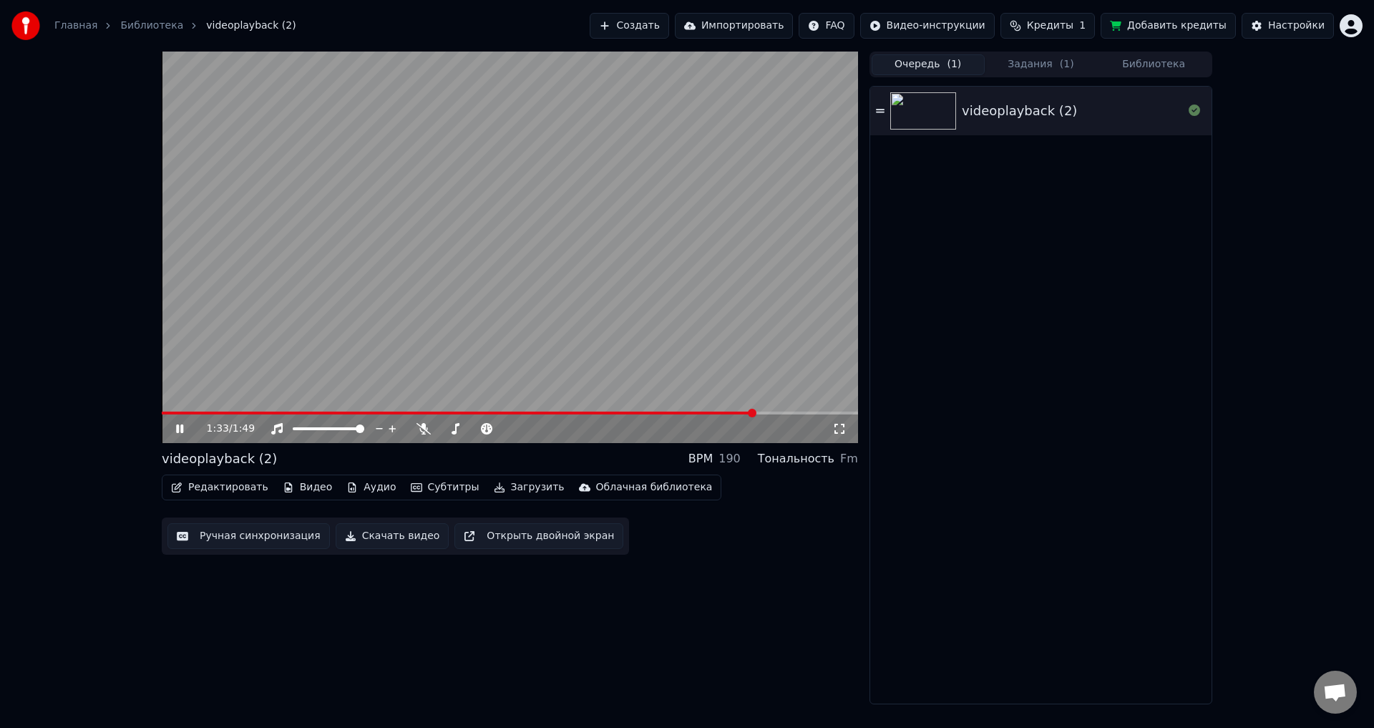
click at [180, 430] on icon at bounding box center [190, 428] width 34 height 11
click at [507, 432] on span at bounding box center [506, 428] width 9 height 9
click at [187, 421] on div "1:33 / 1:49" at bounding box center [509, 428] width 685 height 14
click at [181, 424] on icon at bounding box center [190, 428] width 34 height 11
click at [518, 429] on span at bounding box center [516, 428] width 9 height 9
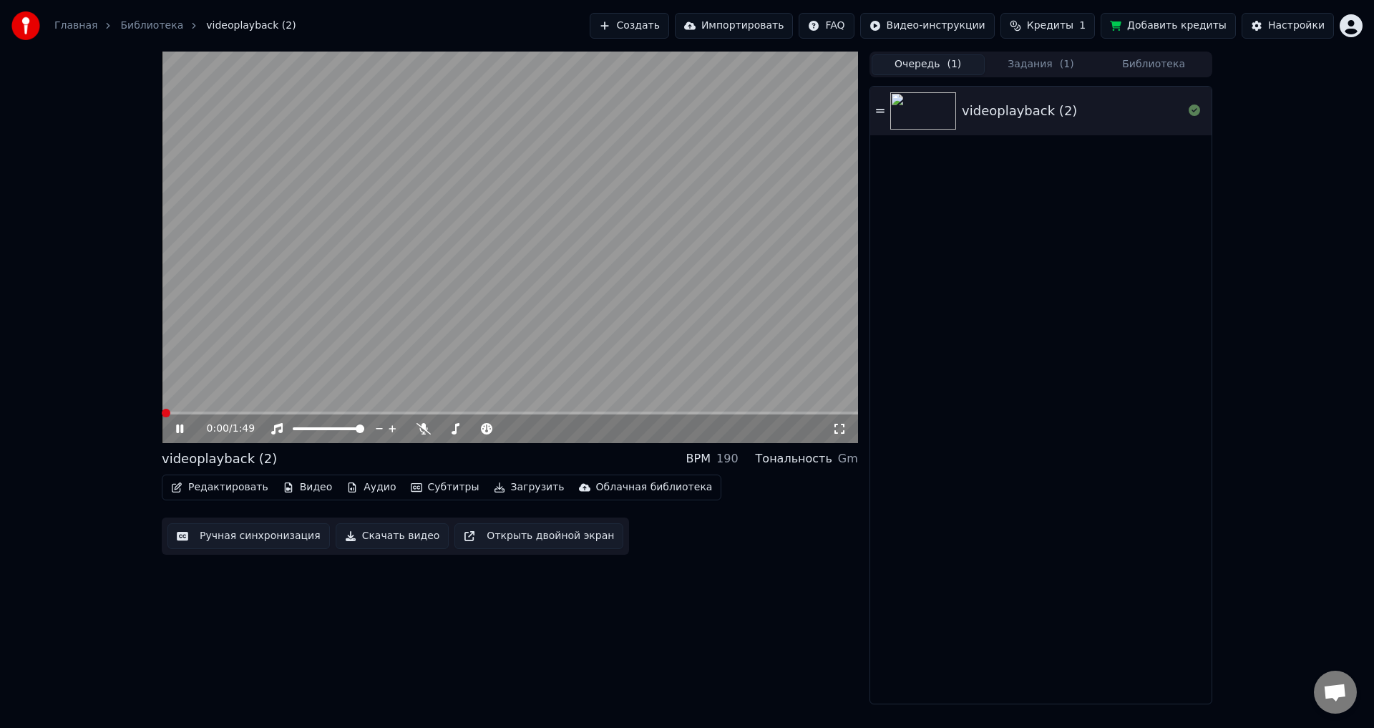
click at [162, 414] on span at bounding box center [162, 412] width 0 height 3
click at [517, 429] on span at bounding box center [516, 428] width 9 height 9
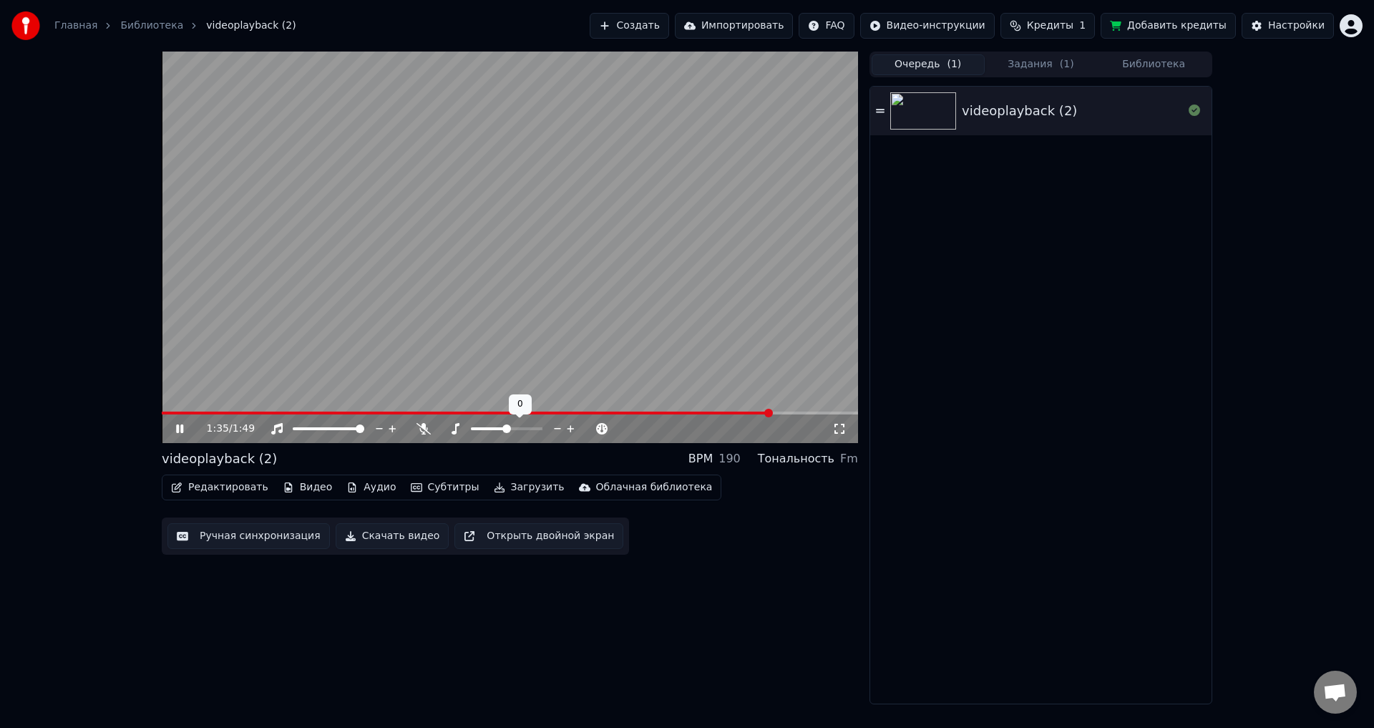
click at [508, 431] on span at bounding box center [506, 428] width 9 height 9
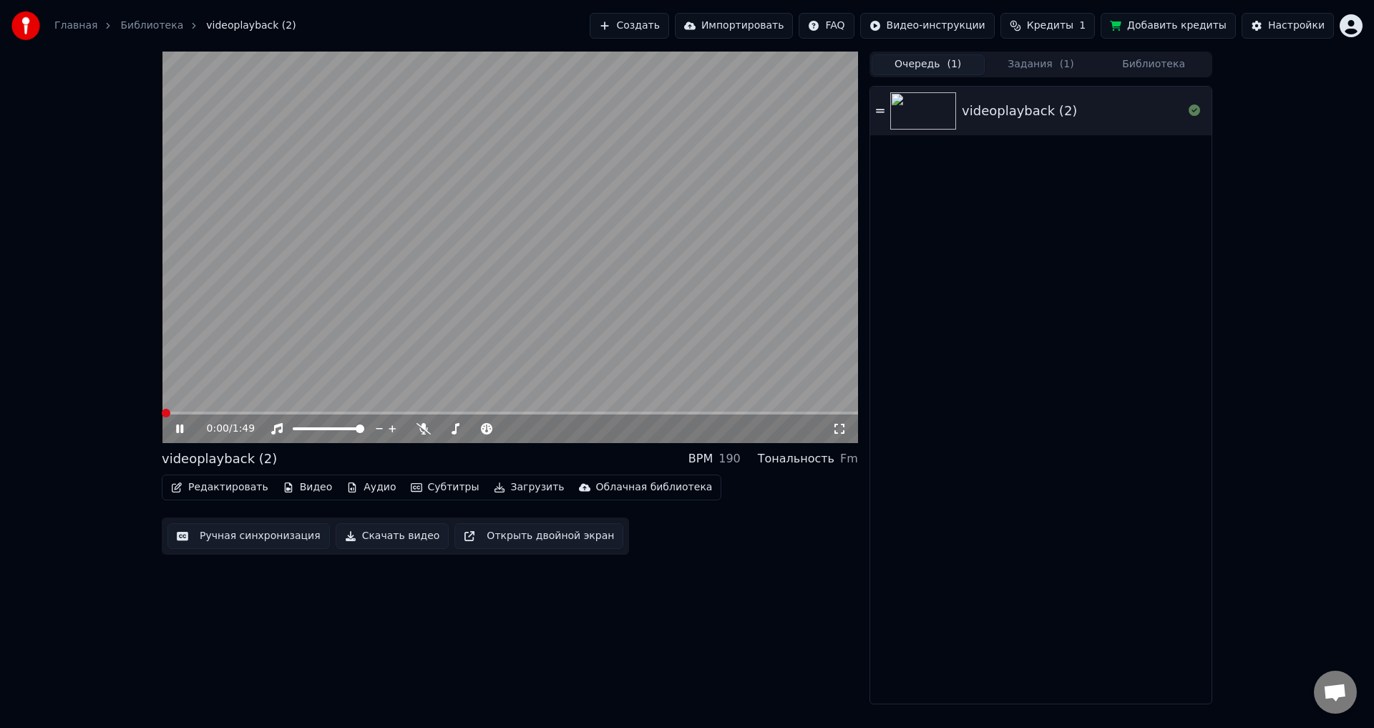
click at [162, 417] on span at bounding box center [166, 413] width 9 height 9
click at [187, 426] on icon at bounding box center [190, 428] width 34 height 11
drag, startPoint x: 842, startPoint y: 464, endPoint x: 856, endPoint y: 458, distance: 14.8
click at [856, 458] on div "Fm" at bounding box center [849, 458] width 18 height 17
copy div "Fm"
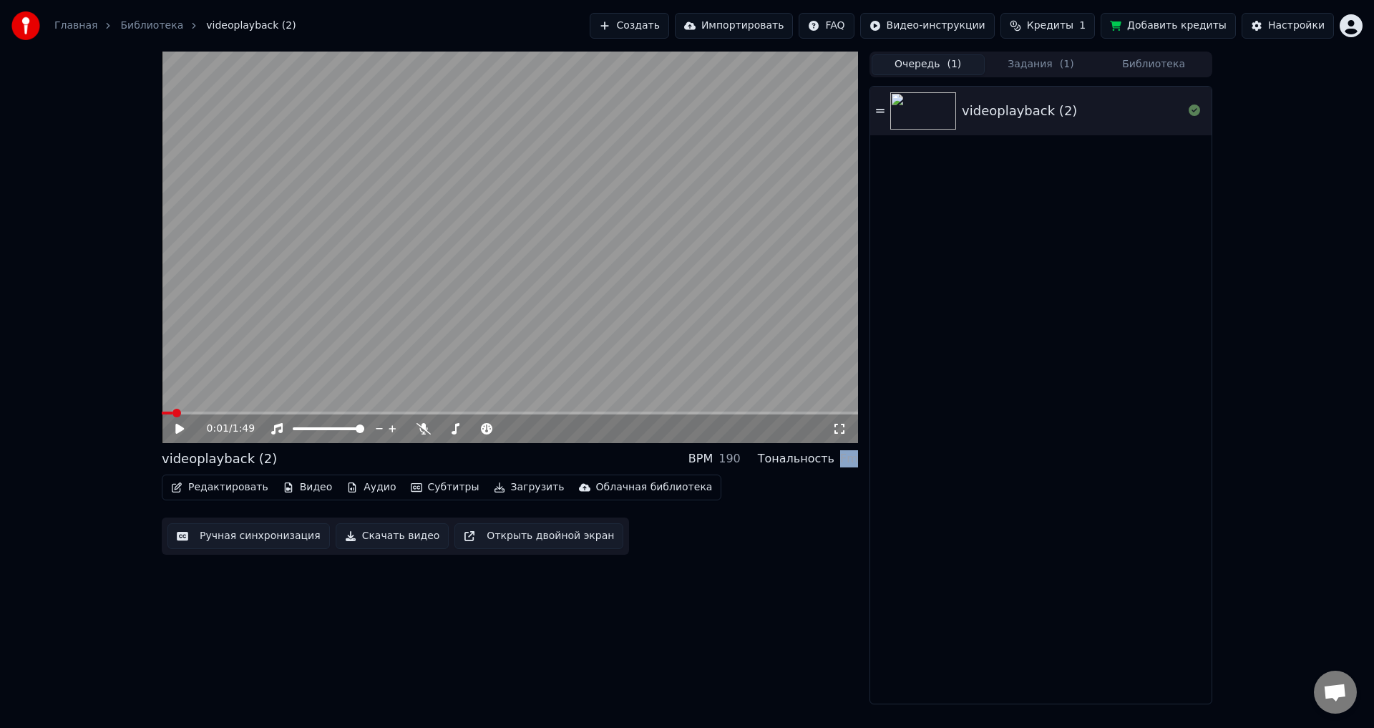
click at [1042, 65] on button "Задания ( 1 )" at bounding box center [1041, 64] width 113 height 21
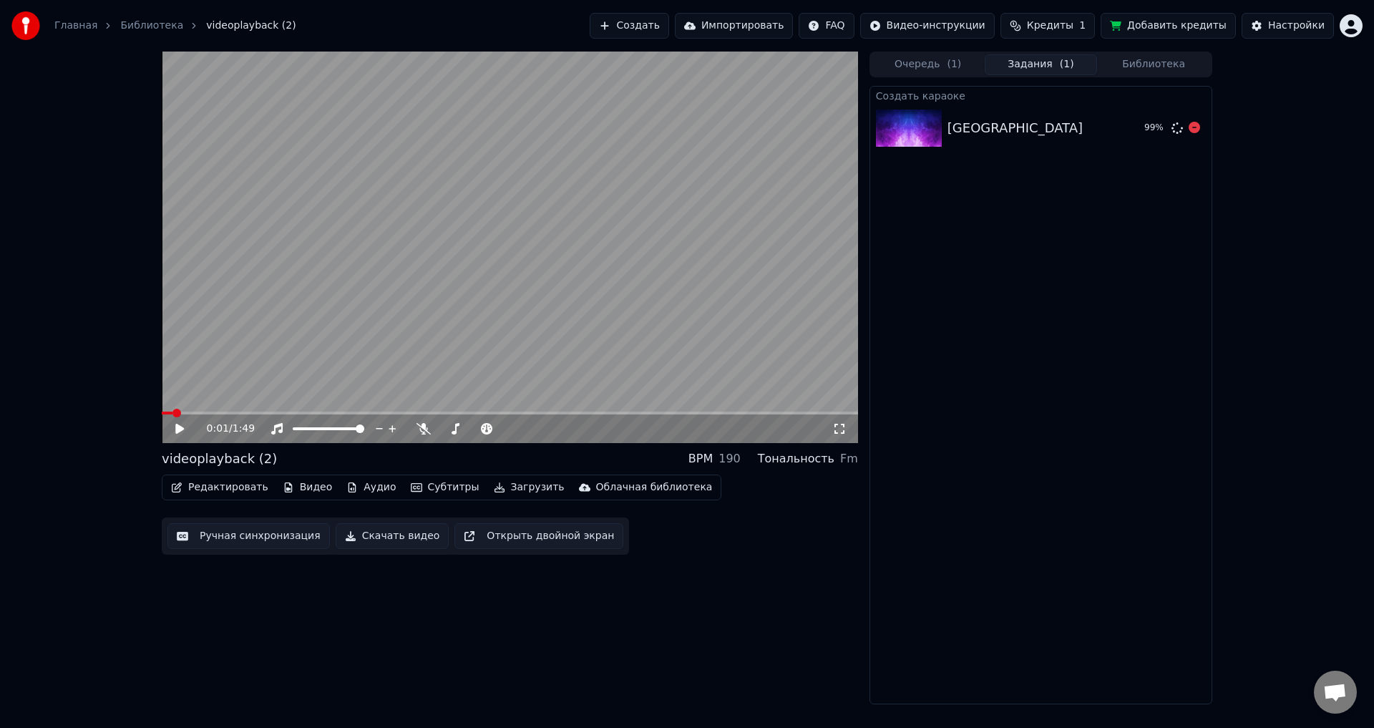
click at [929, 150] on div "киевлянка 99 %" at bounding box center [1040, 128] width 341 height 49
click at [914, 138] on img at bounding box center [909, 127] width 66 height 37
